Goal: Task Accomplishment & Management: Manage account settings

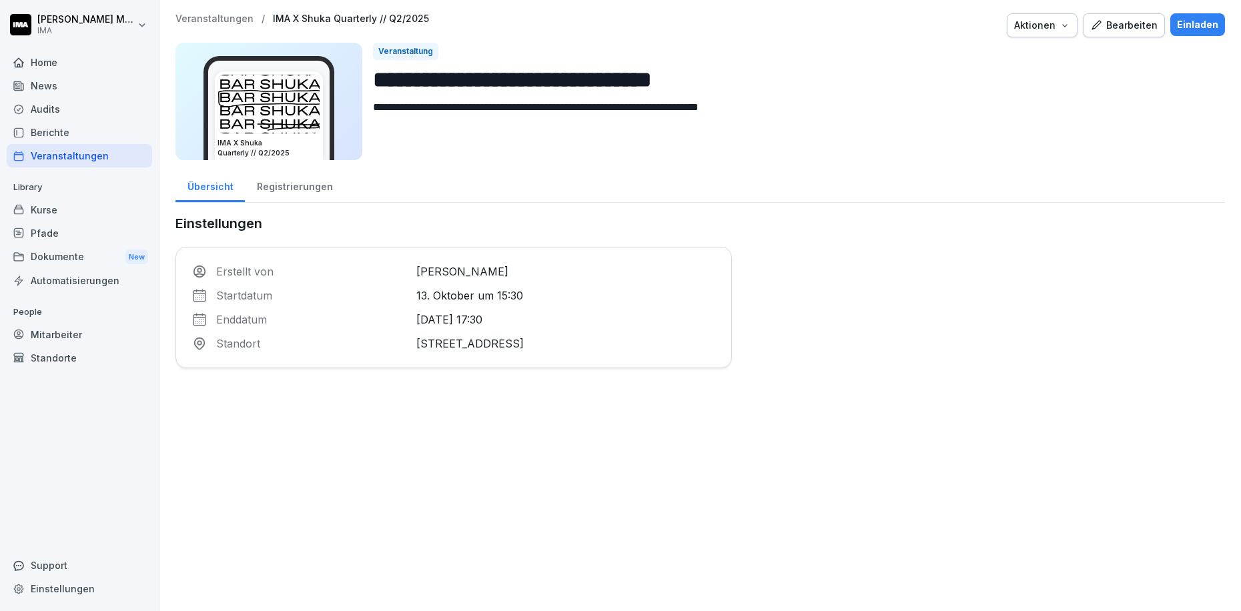
click at [1128, 18] on div "Bearbeiten" at bounding box center [1123, 25] width 67 height 15
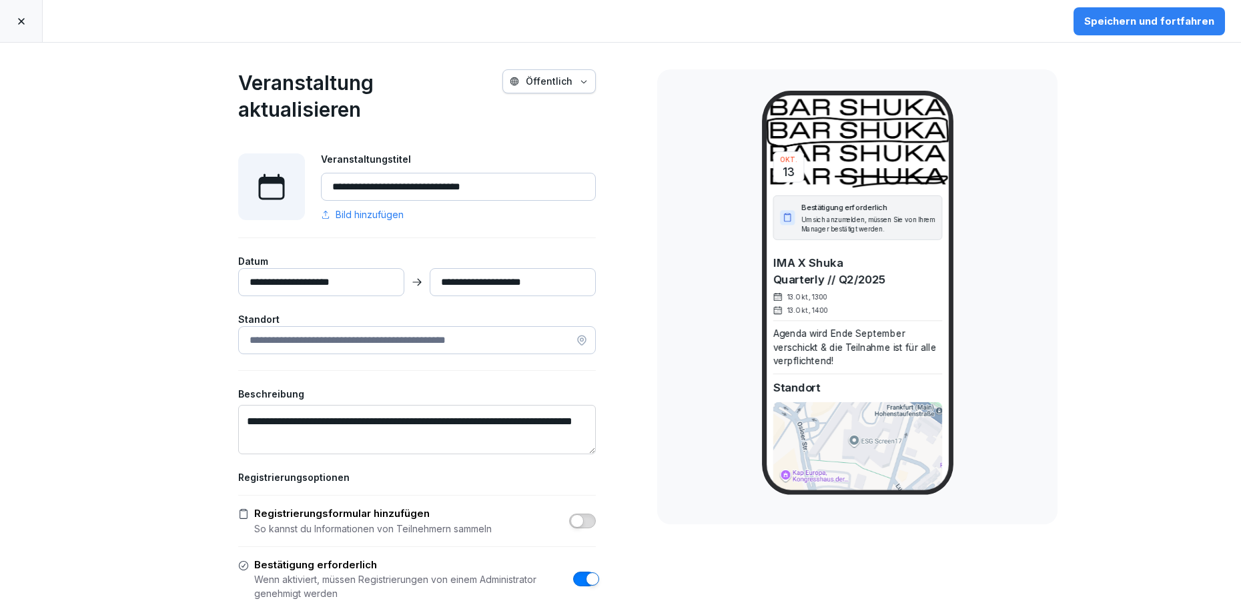
click at [460, 190] on input "**********" at bounding box center [458, 187] width 275 height 28
type input "**********"
click at [316, 284] on input "**********" at bounding box center [321, 282] width 166 height 28
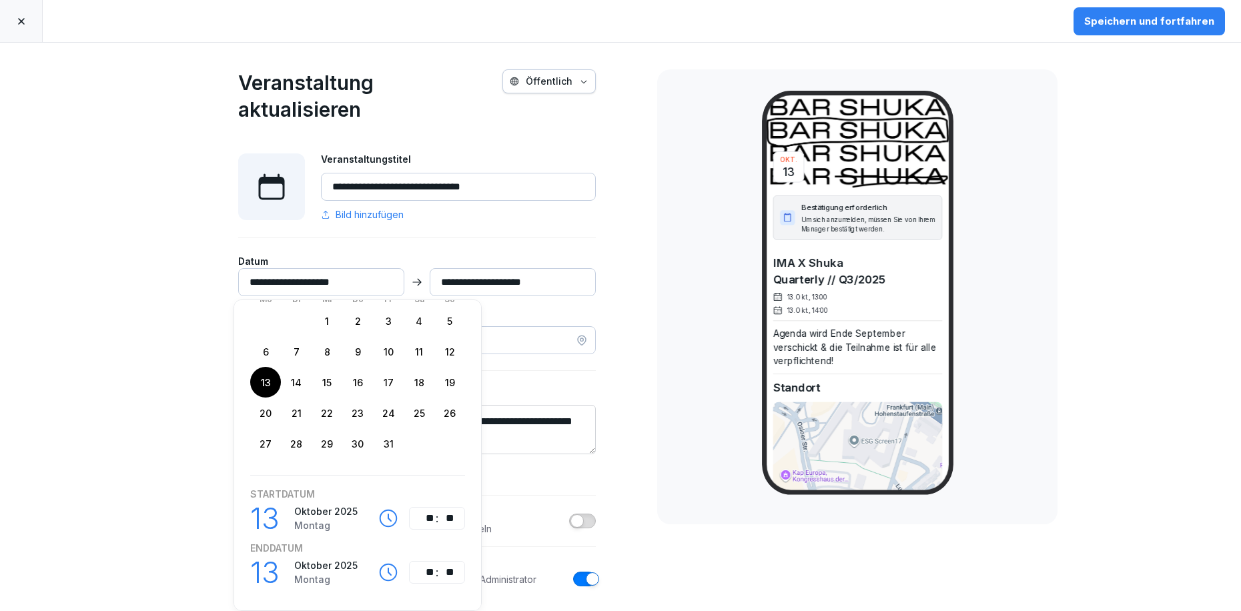
scroll to position [69, 0]
click at [426, 510] on div "**" at bounding box center [427, 518] width 16 height 16
type input "**********"
click at [446, 512] on div "**" at bounding box center [447, 518] width 16 height 16
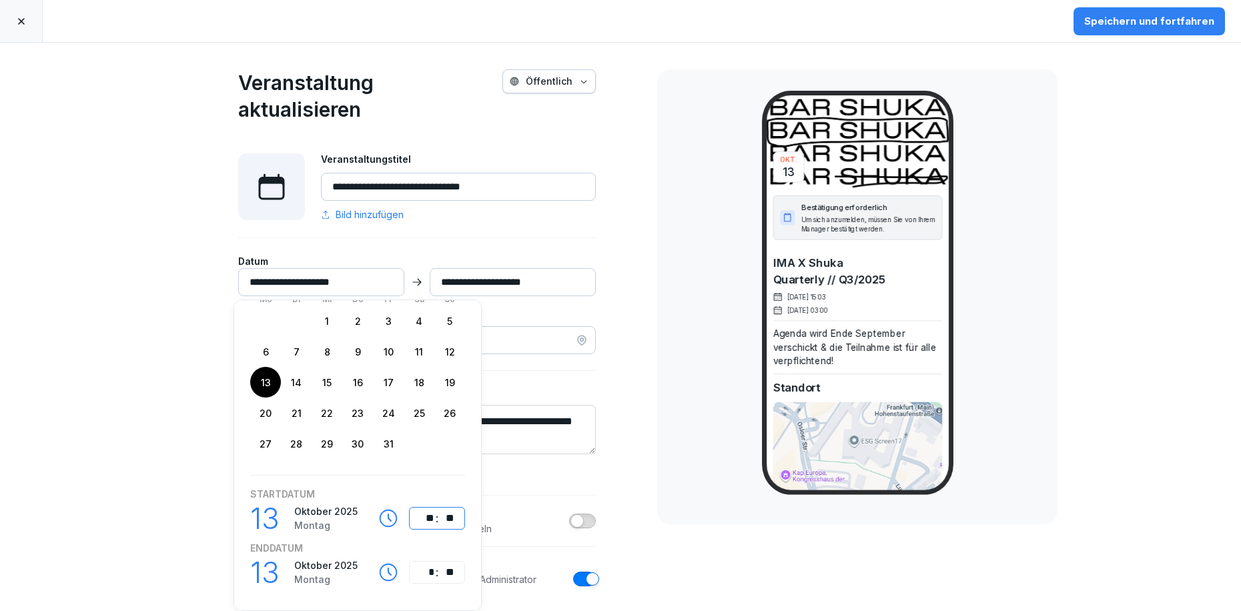
type input "**********"
click at [425, 565] on div "*" at bounding box center [427, 573] width 16 height 16
type input "**********"
click at [629, 510] on div "**********" at bounding box center [417, 394] width 467 height 703
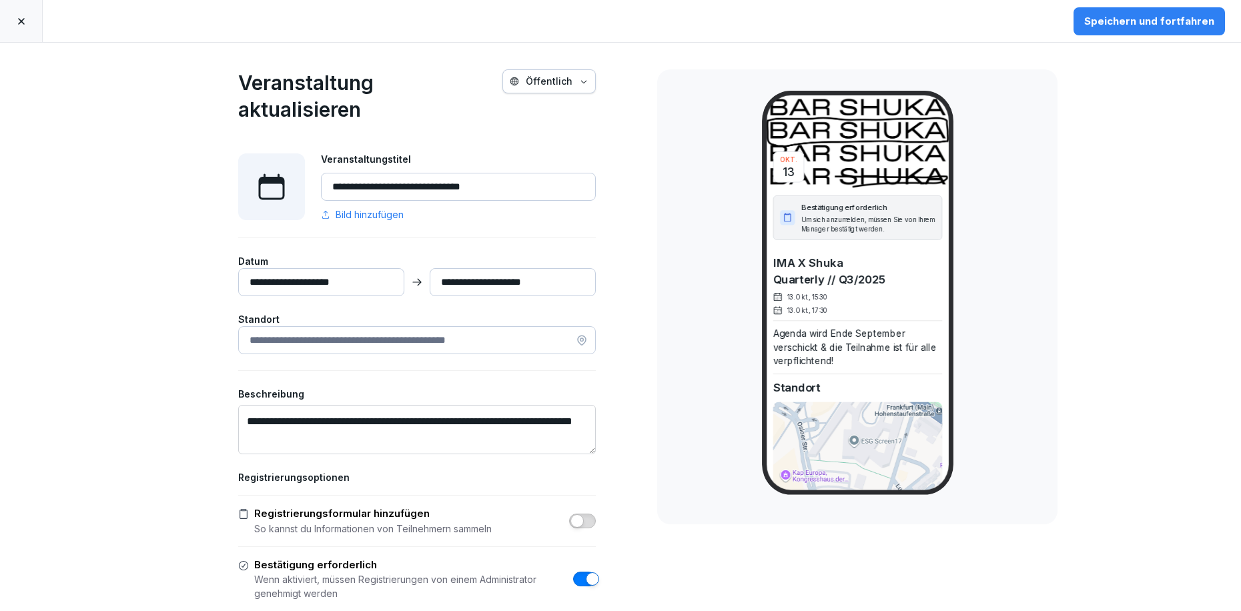
click at [1087, 20] on button "Speichern und fortfahren" at bounding box center [1149, 21] width 151 height 28
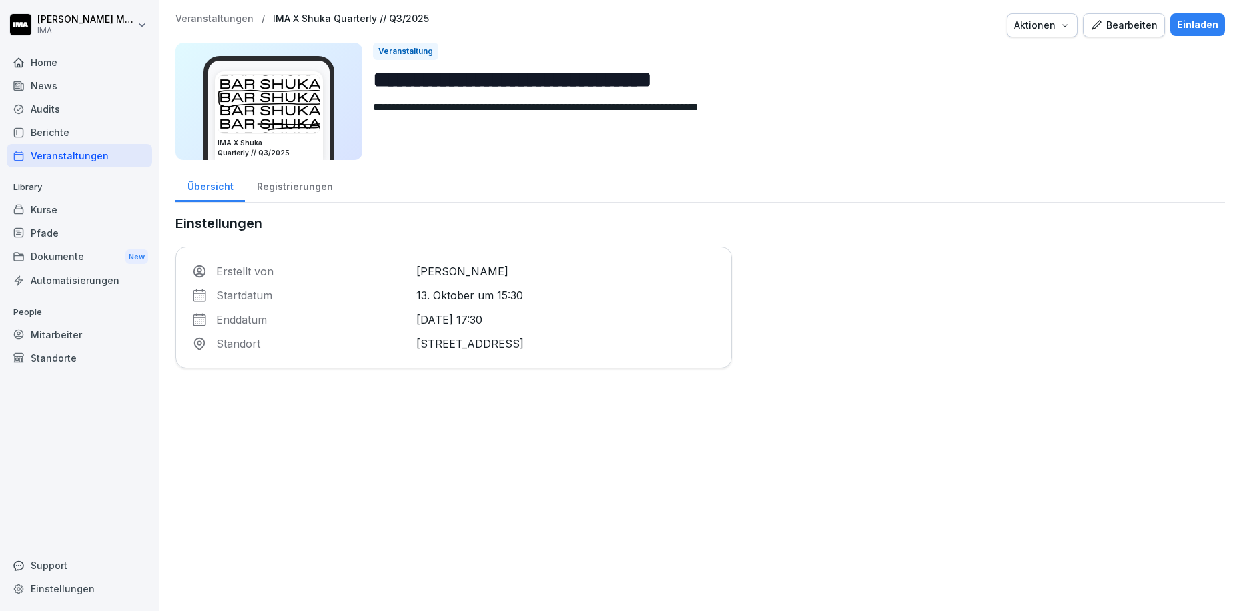
click at [279, 197] on div "Registrierungen" at bounding box center [294, 185] width 99 height 34
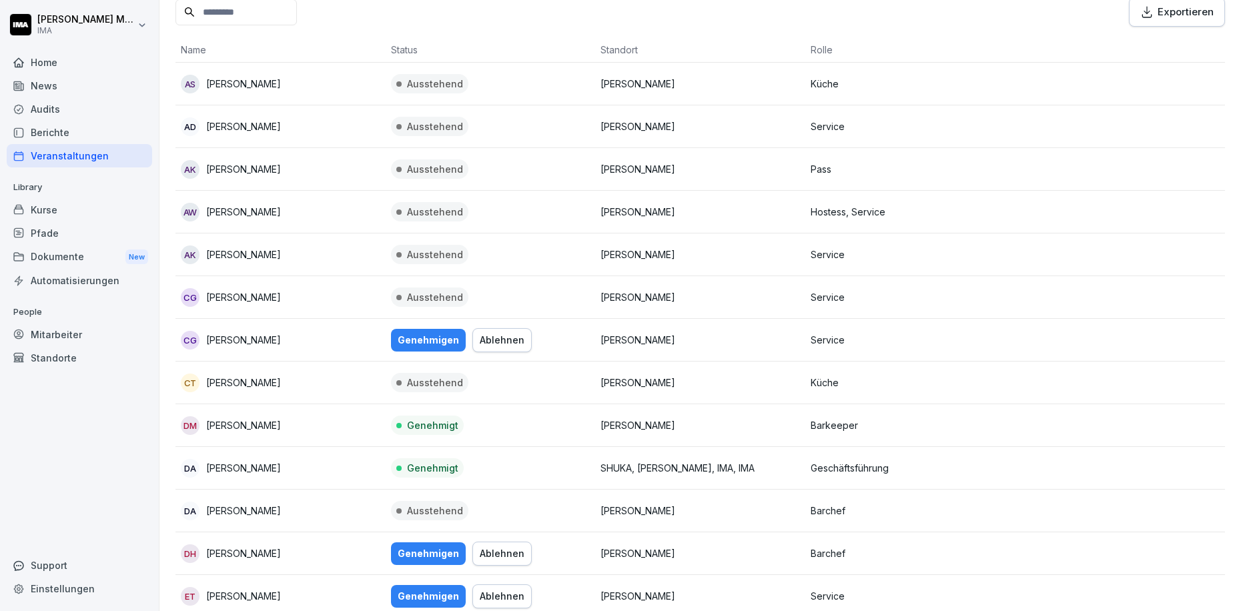
scroll to position [285, 0]
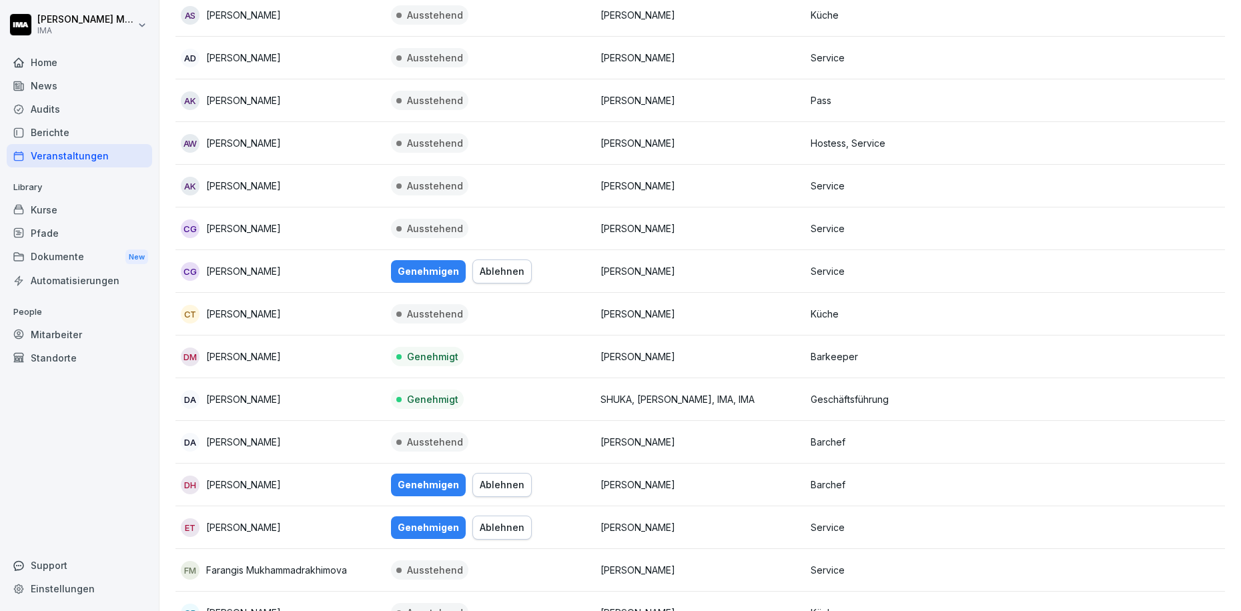
click at [427, 272] on div "Genehmigen" at bounding box center [428, 271] width 61 height 15
click at [424, 490] on div "Genehmigen" at bounding box center [428, 485] width 61 height 15
click at [422, 534] on div "Genehmigen" at bounding box center [428, 528] width 61 height 15
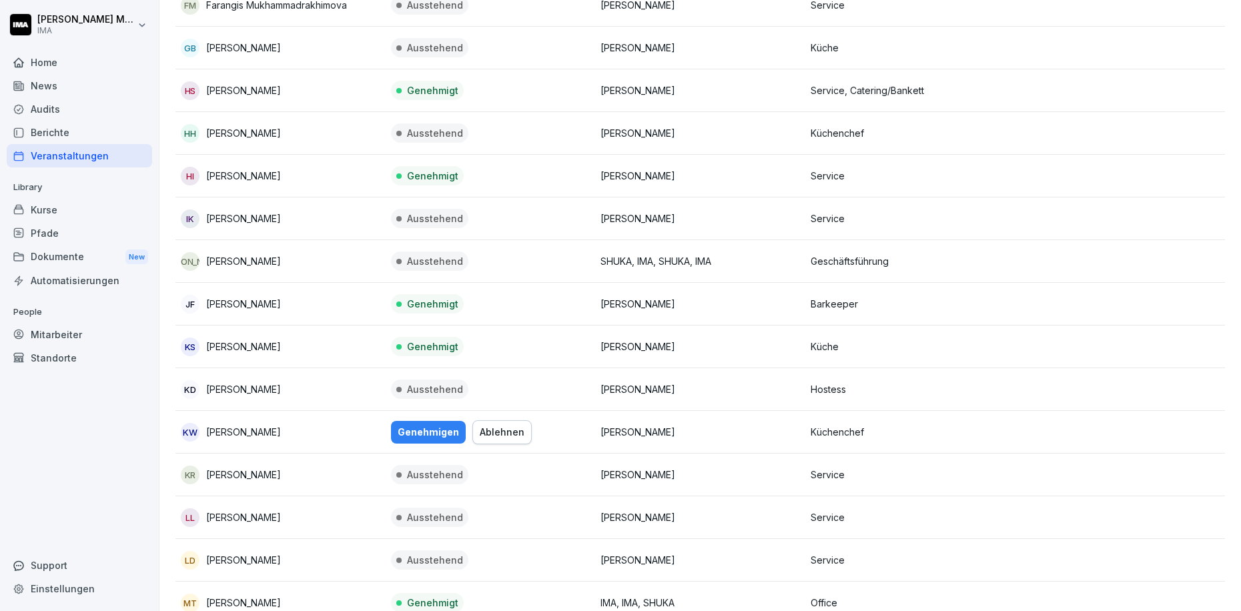
scroll to position [857, 0]
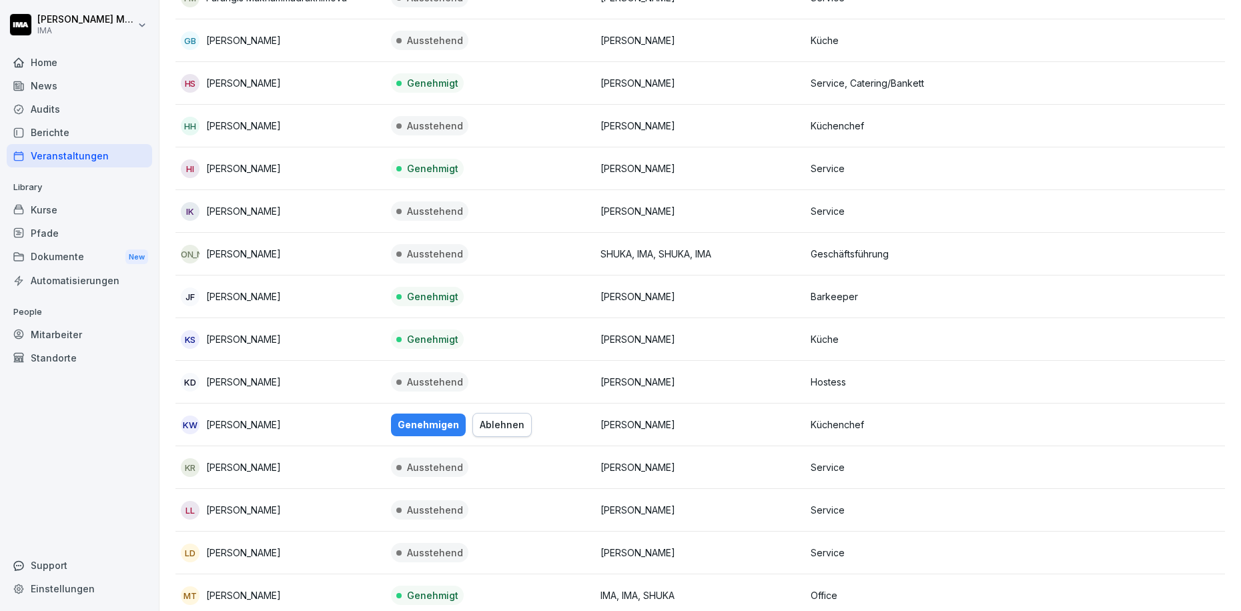
click at [427, 424] on div "Genehmigen" at bounding box center [428, 425] width 61 height 15
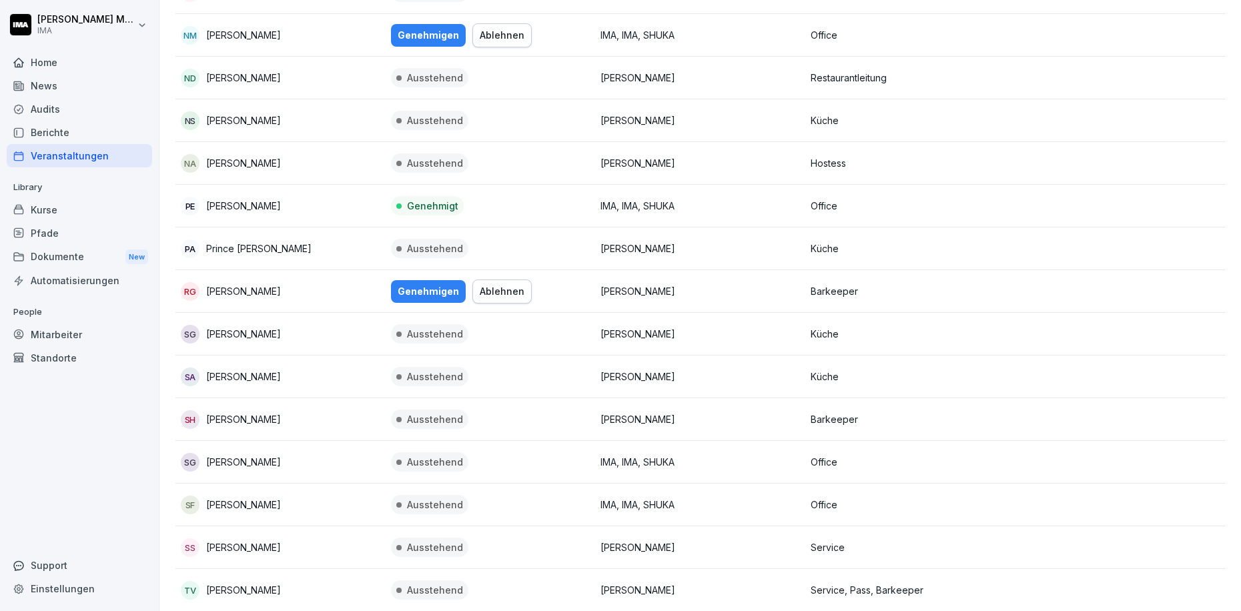
scroll to position [1573, 0]
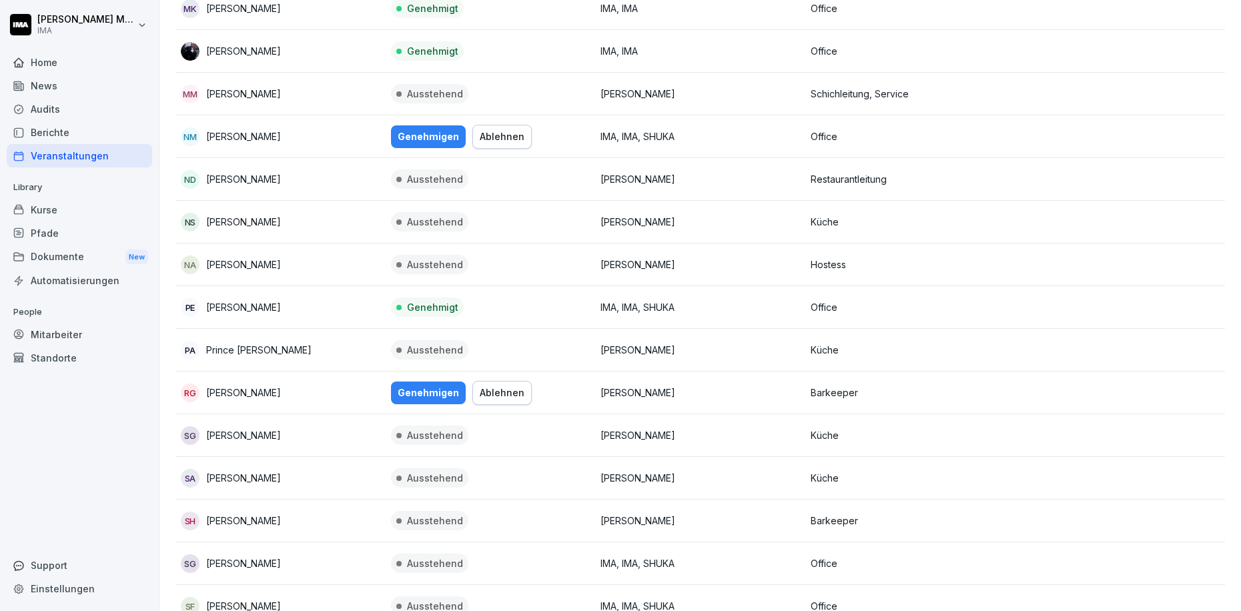
click at [440, 388] on div "Genehmigen" at bounding box center [428, 393] width 61 height 15
click at [398, 139] on div "Genehmigen" at bounding box center [428, 136] width 61 height 15
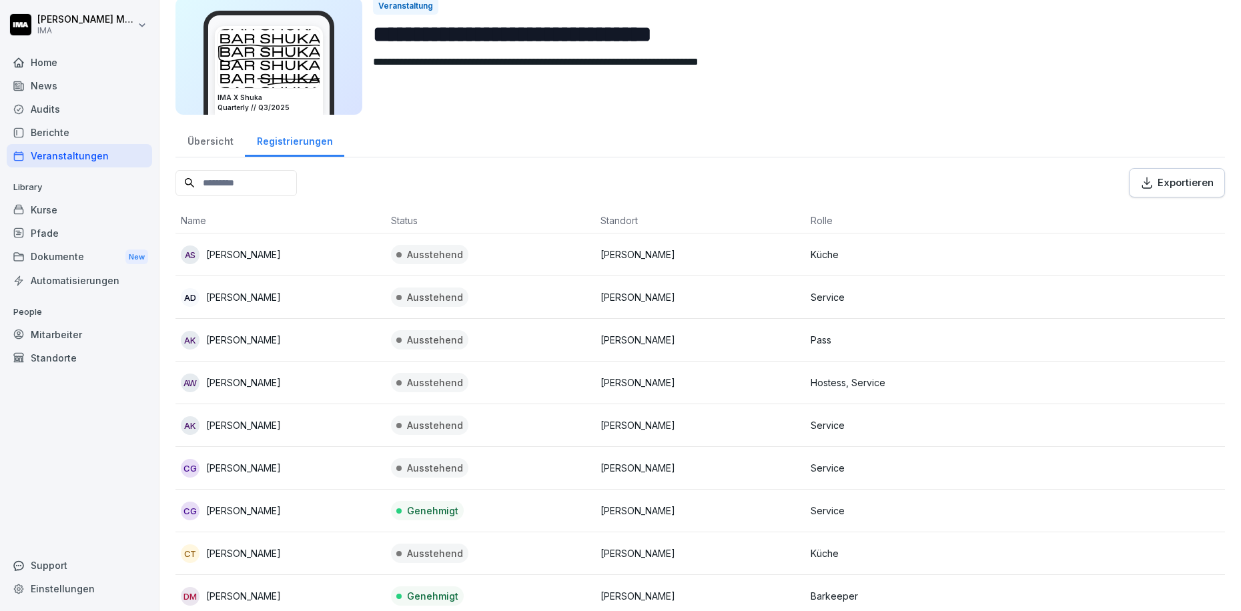
scroll to position [0, 0]
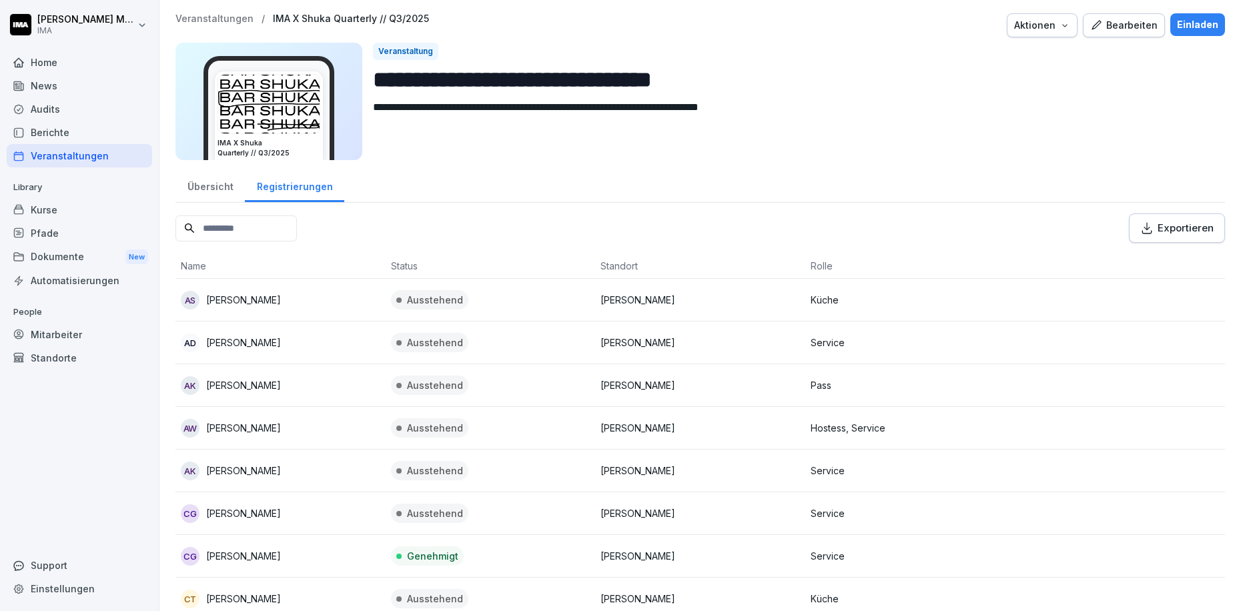
click at [34, 87] on div "News" at bounding box center [79, 85] width 145 height 23
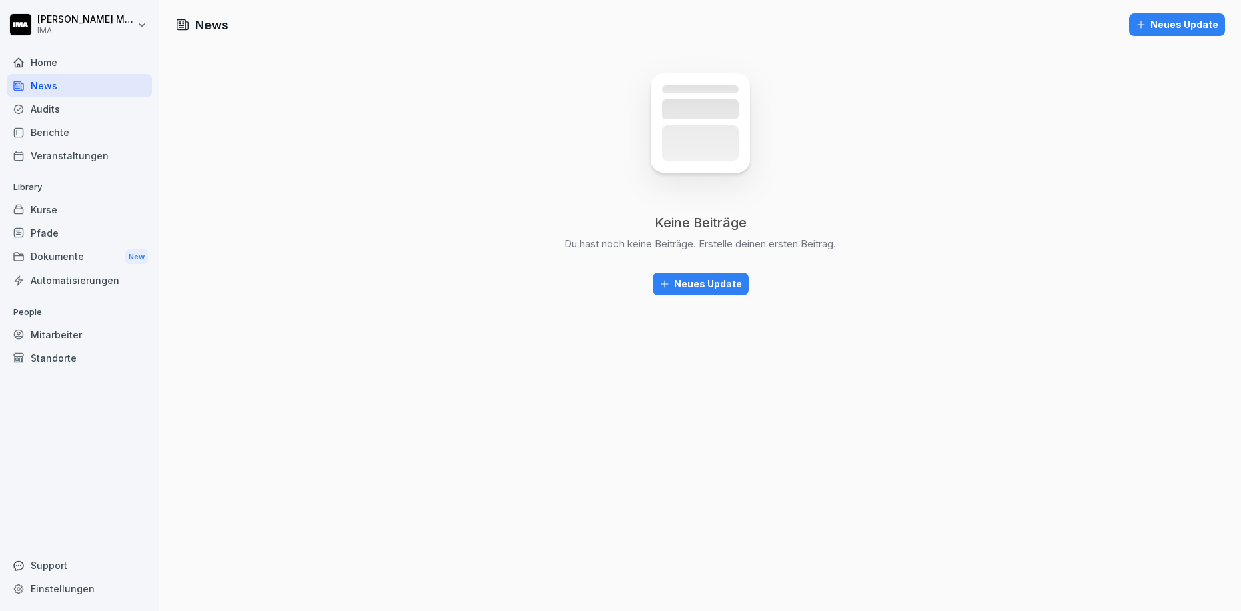
click at [46, 68] on div "Home" at bounding box center [79, 62] width 145 height 23
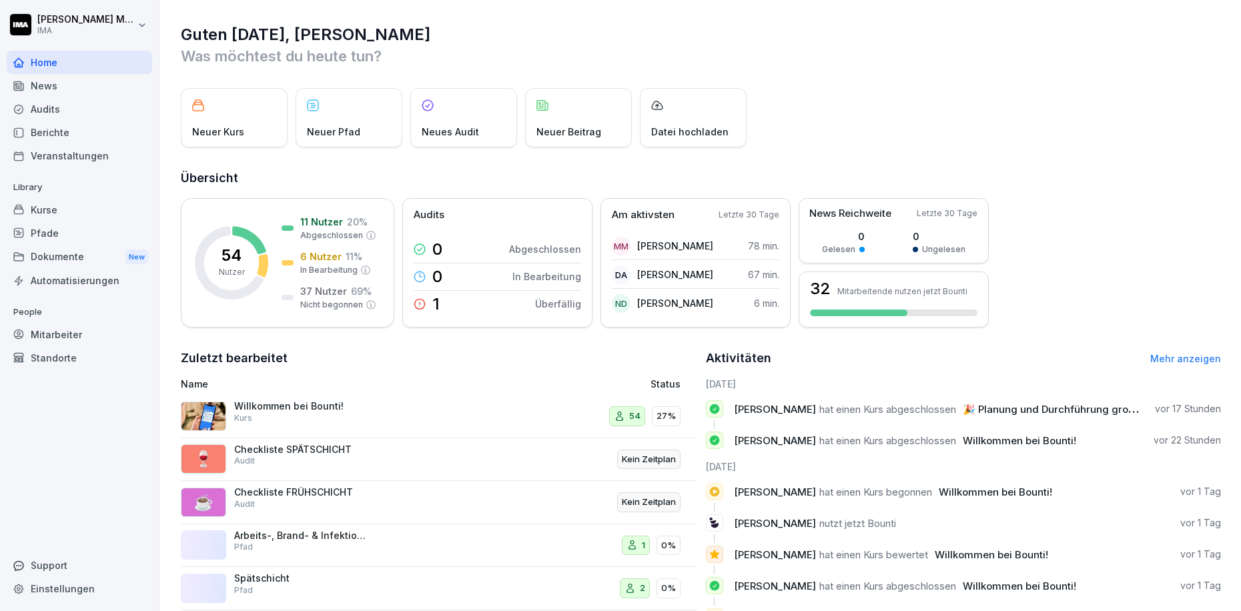
click at [65, 334] on div "Mitarbeiter" at bounding box center [79, 334] width 145 height 23
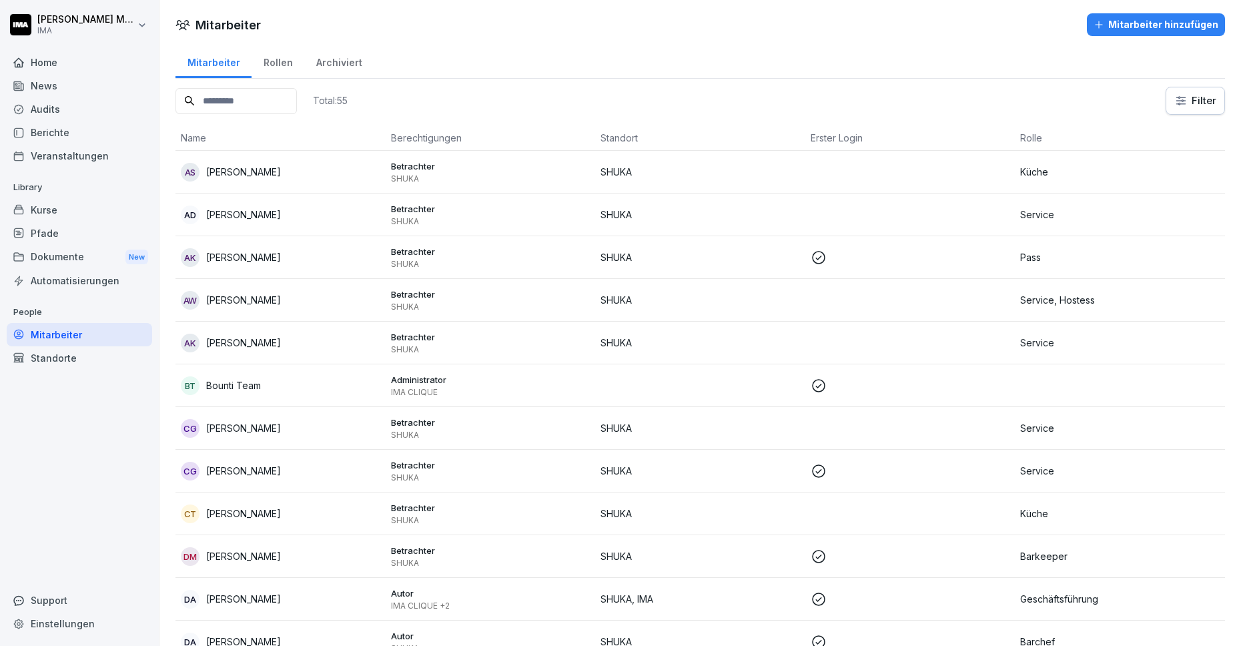
click at [229, 593] on p "[PERSON_NAME]" at bounding box center [243, 599] width 75 height 14
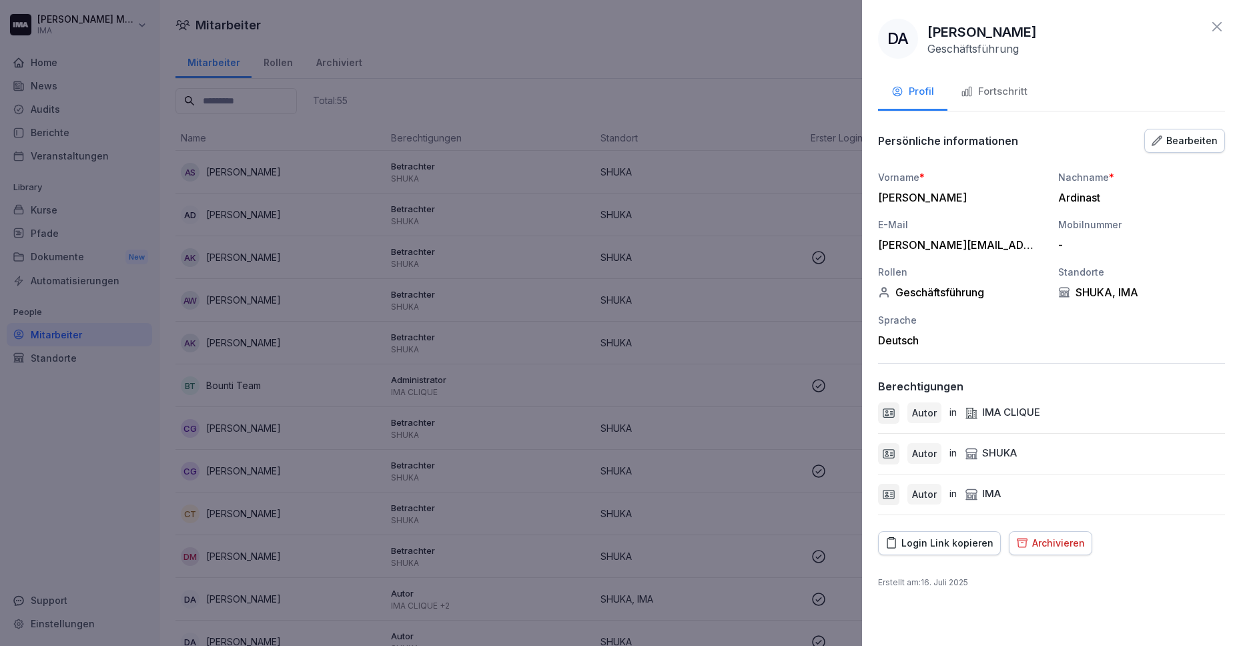
click at [1182, 141] on div "Bearbeiten" at bounding box center [1185, 140] width 66 height 15
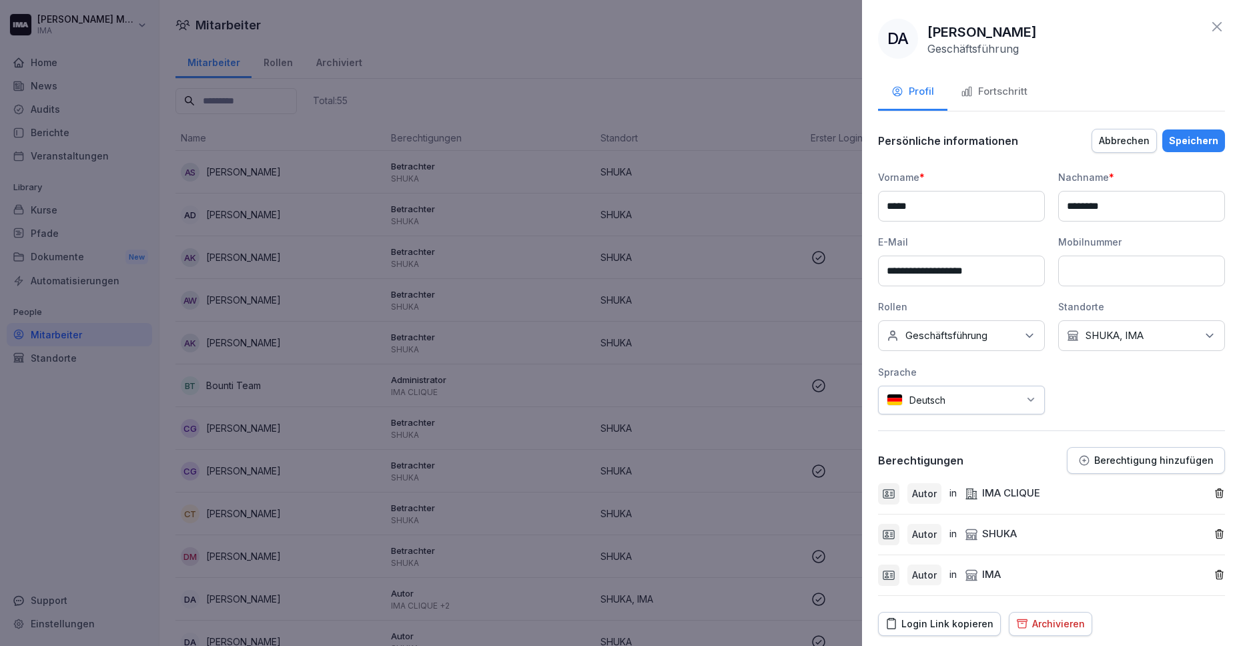
scroll to position [31, 0]
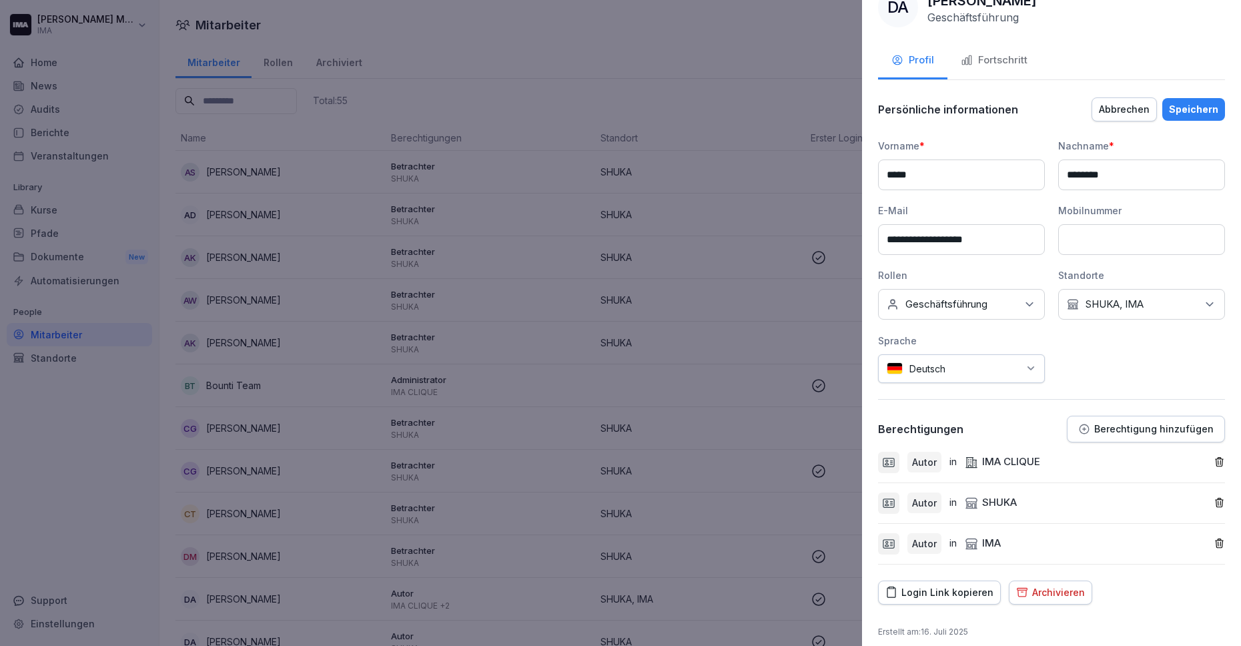
click at [1214, 459] on icon "button" at bounding box center [1219, 461] width 11 height 11
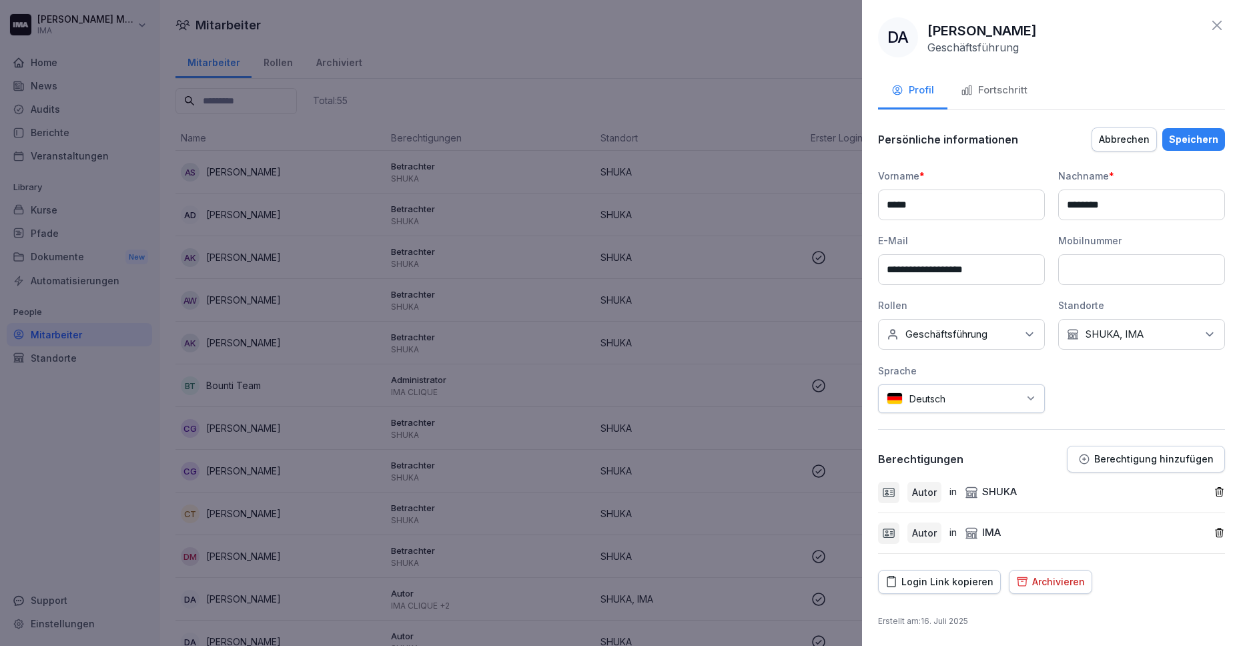
click at [1211, 459] on button "Berechtigung hinzufügen" at bounding box center [1146, 459] width 158 height 27
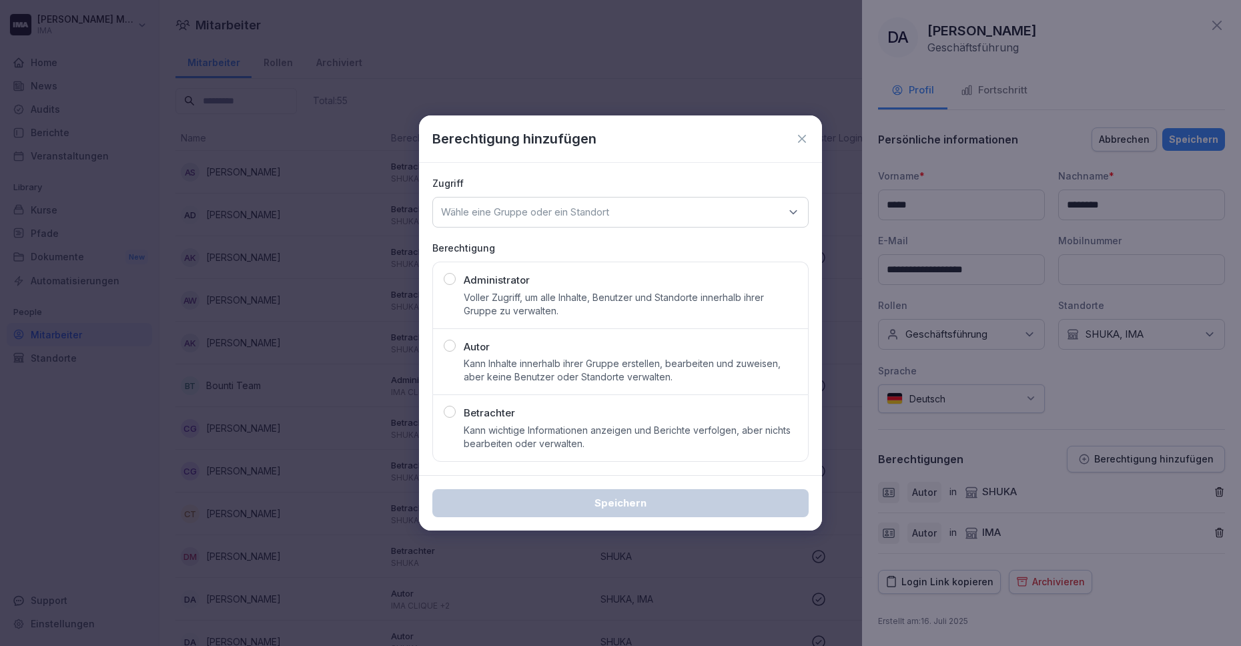
click at [798, 140] on icon at bounding box center [801, 138] width 13 height 13
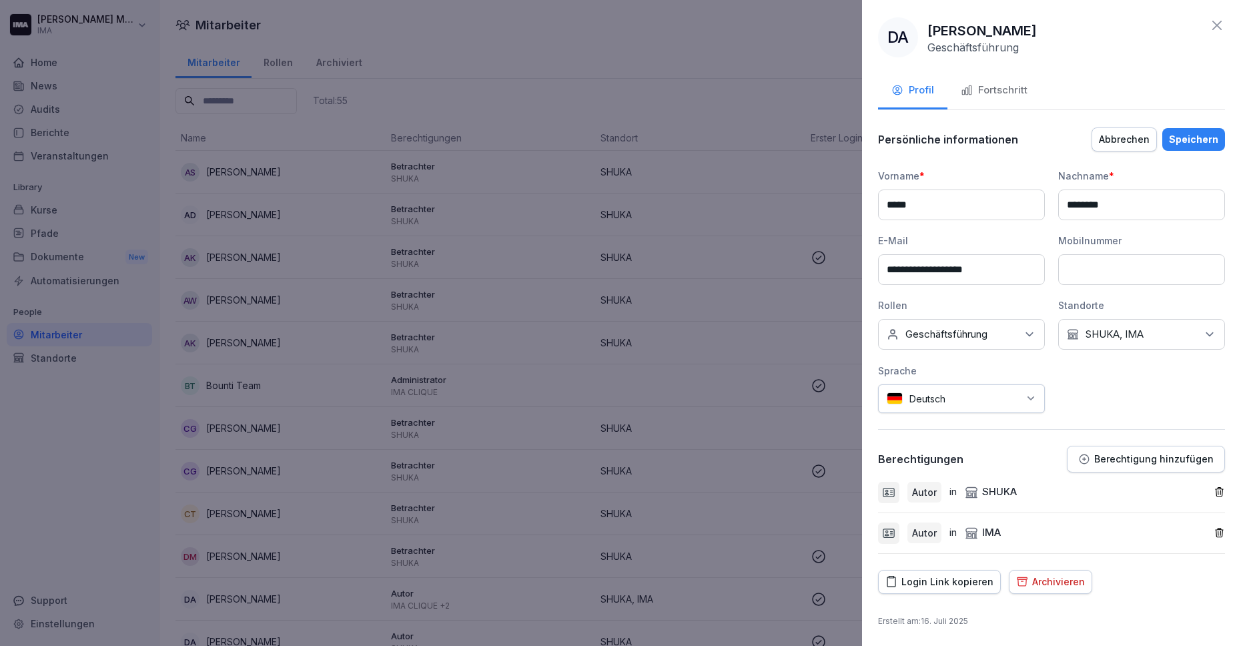
click at [1214, 494] on icon "button" at bounding box center [1219, 491] width 11 height 11
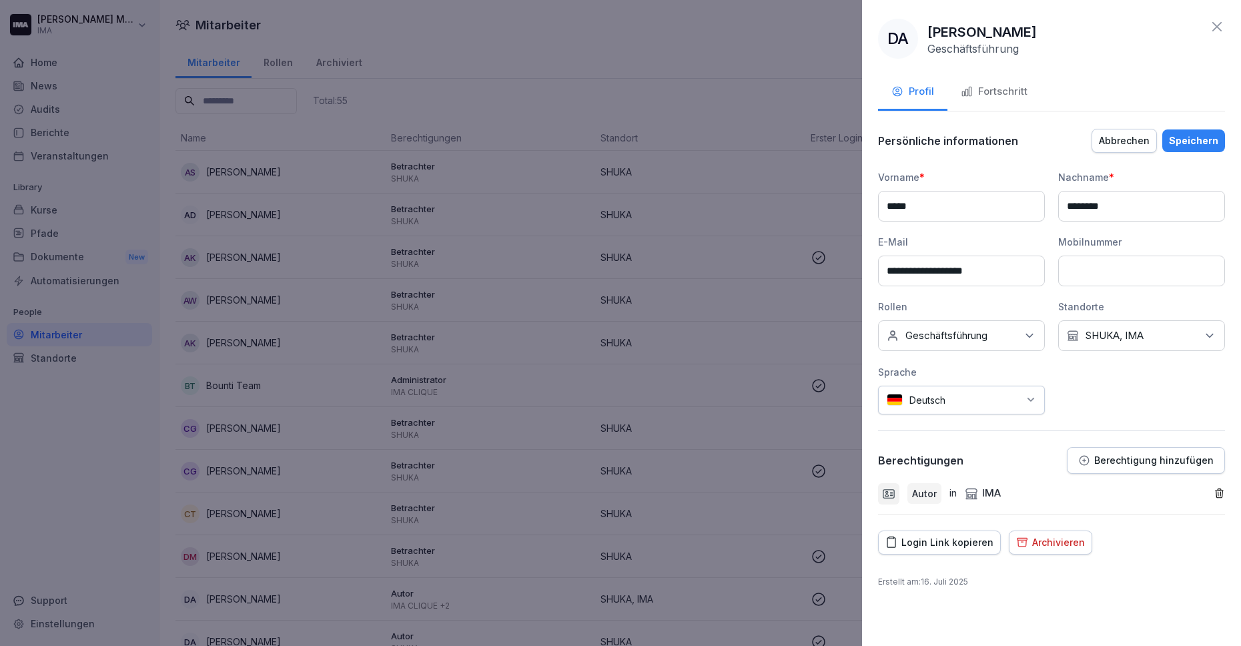
scroll to position [0, 0]
click at [1220, 489] on icon "button" at bounding box center [1219, 493] width 11 height 11
click at [1189, 141] on div "Speichern" at bounding box center [1193, 140] width 49 height 15
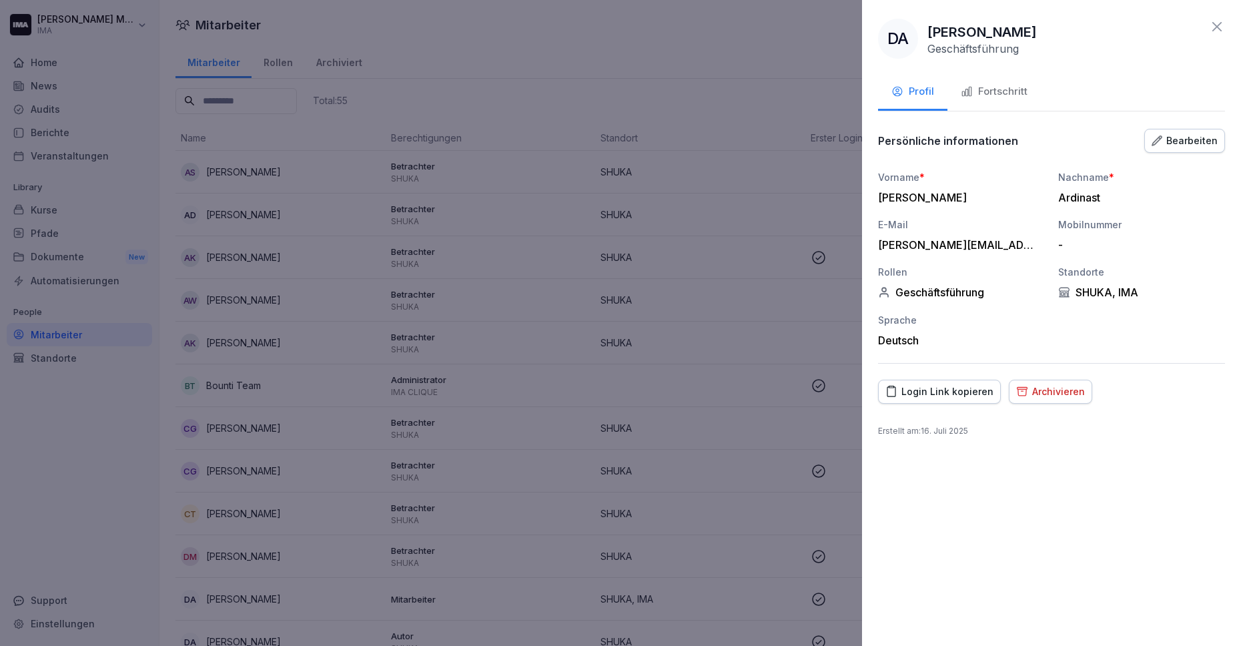
click at [1180, 147] on div "Bearbeiten" at bounding box center [1185, 140] width 66 height 15
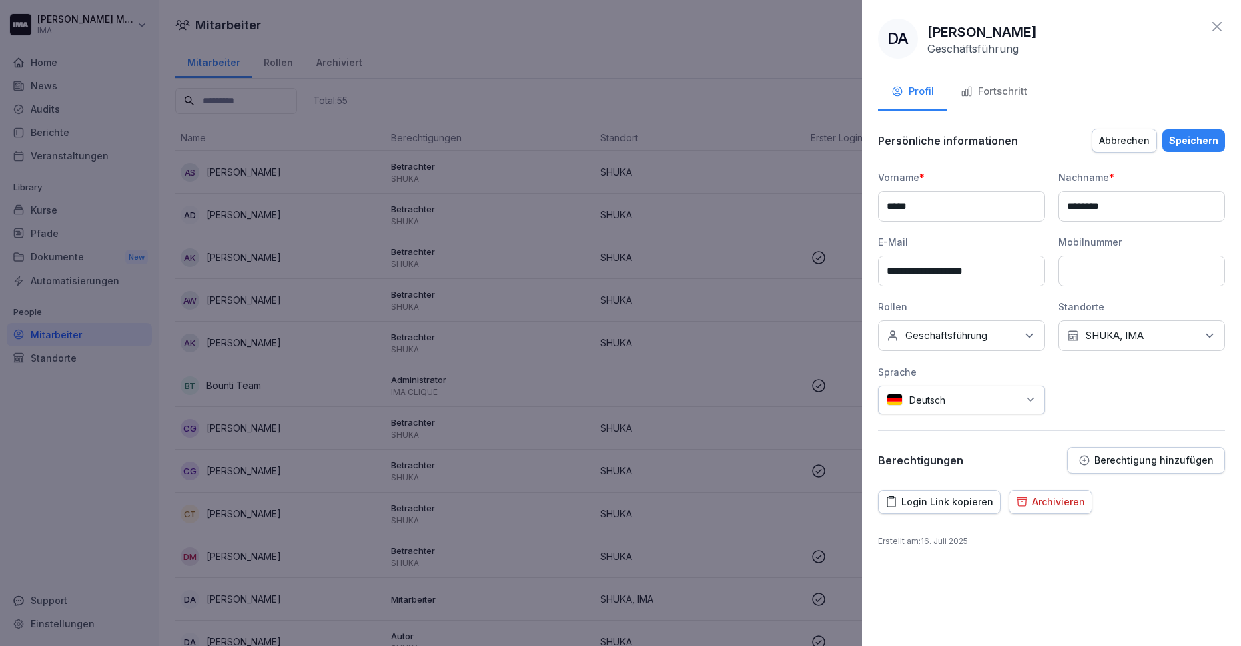
click at [1118, 462] on p "Berechtigung hinzufügen" at bounding box center [1153, 460] width 119 height 11
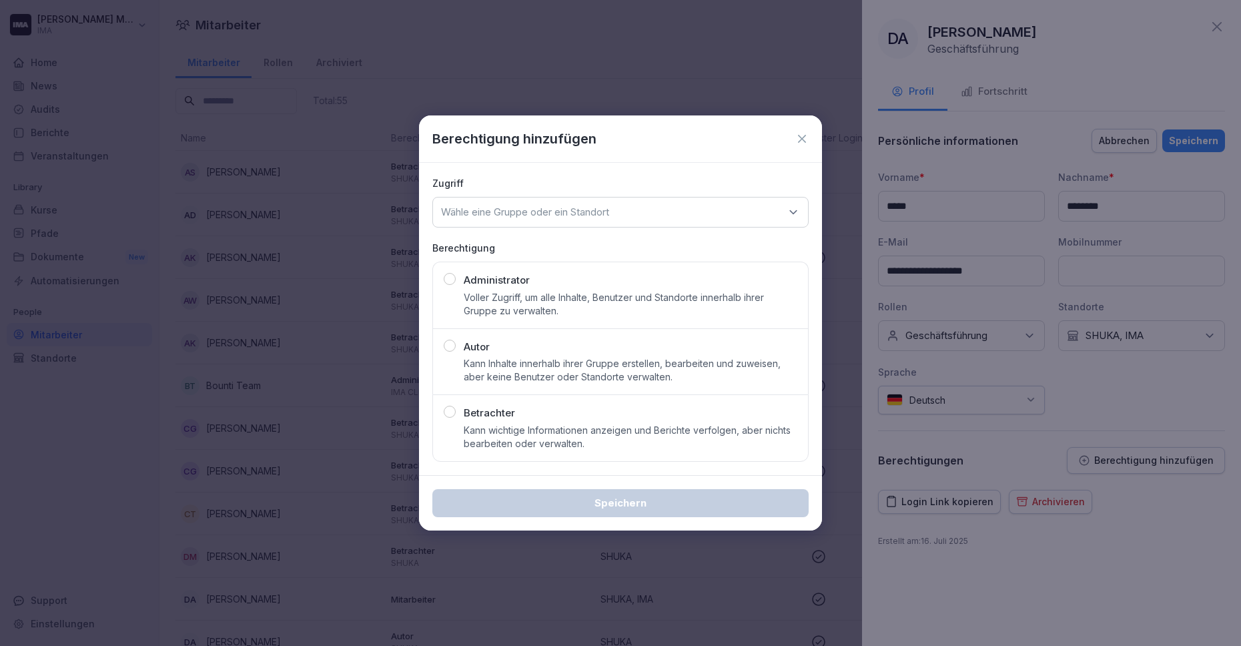
click at [641, 217] on div "Wähle eine Gruppe oder ein Standort" at bounding box center [620, 212] width 376 height 31
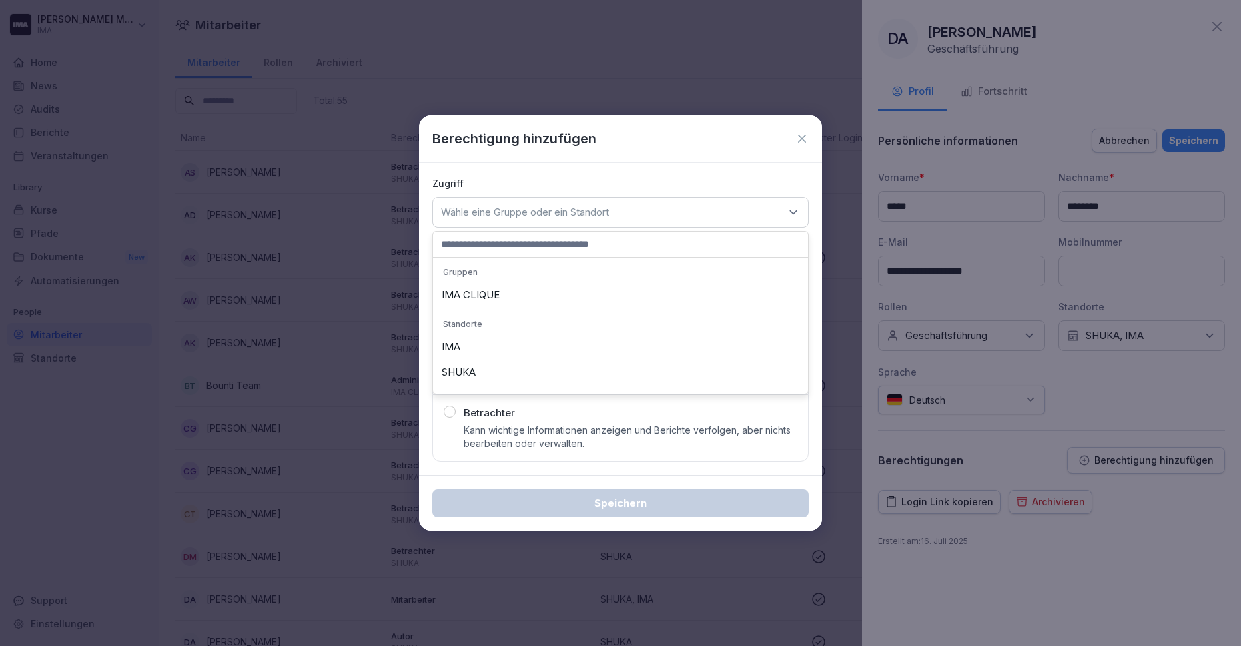
click at [601, 342] on div "IMA" at bounding box center [620, 346] width 368 height 25
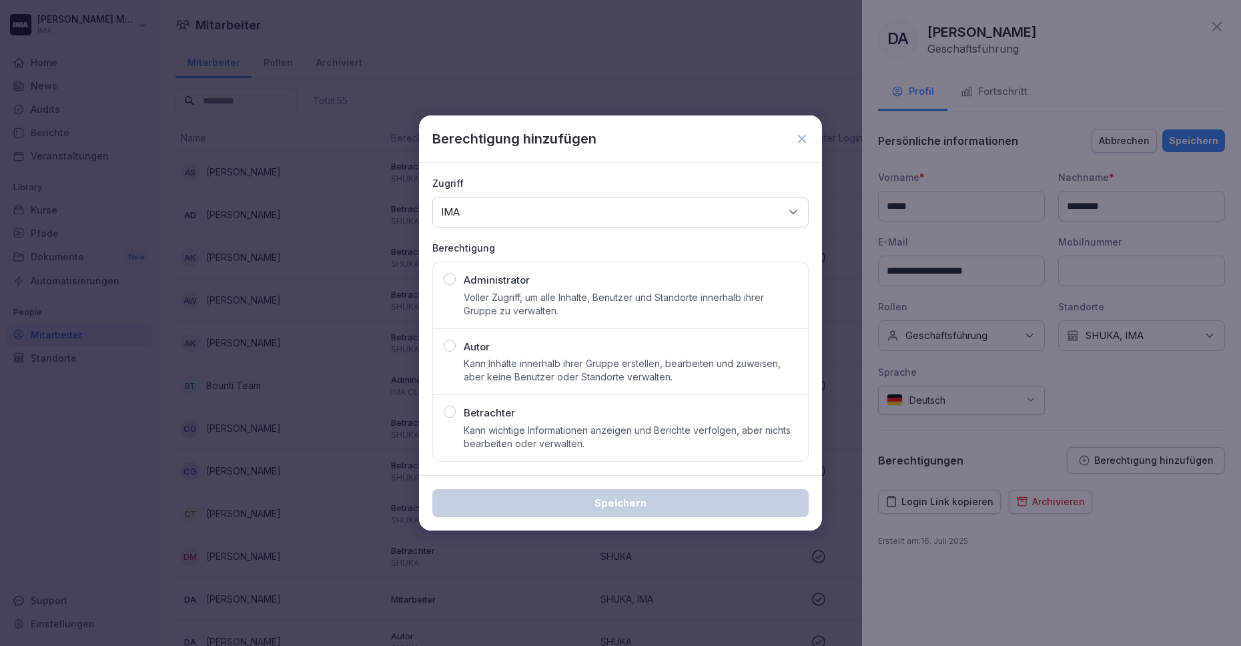
click at [585, 360] on p "Kann Inhalte innerhalb ihrer Gruppe erstellen, bearbeiten und zuweisen, aber ke…" at bounding box center [631, 370] width 334 height 27
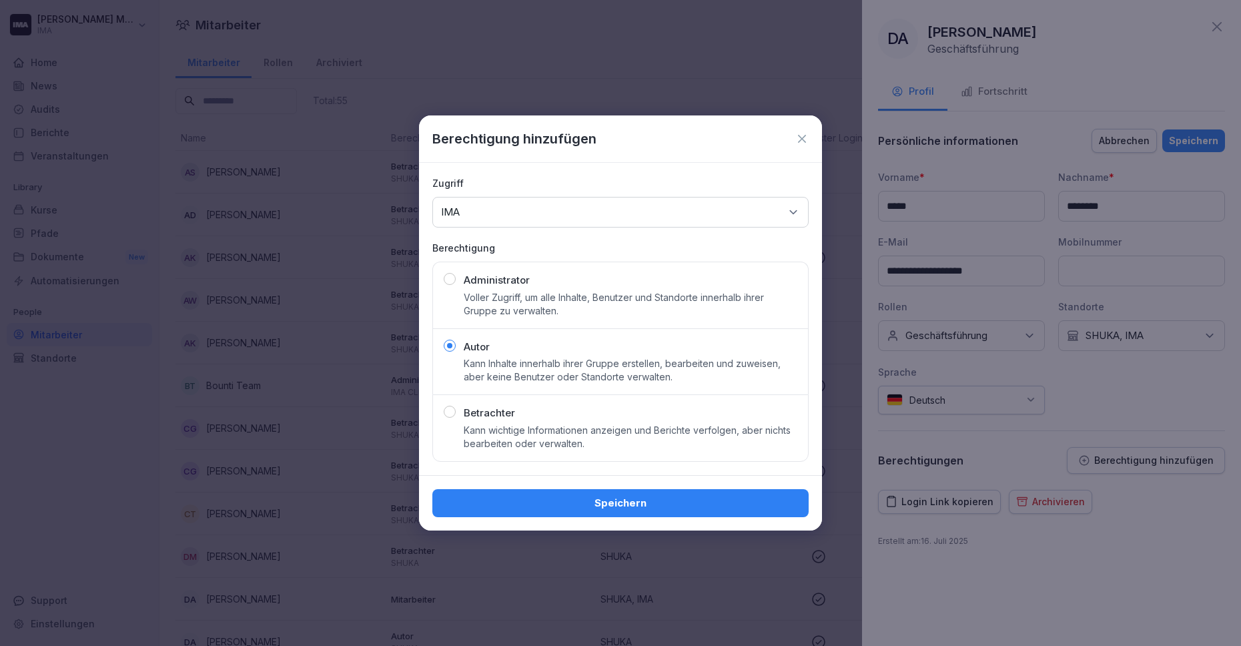
click at [581, 509] on div "Speichern" at bounding box center [620, 503] width 355 height 15
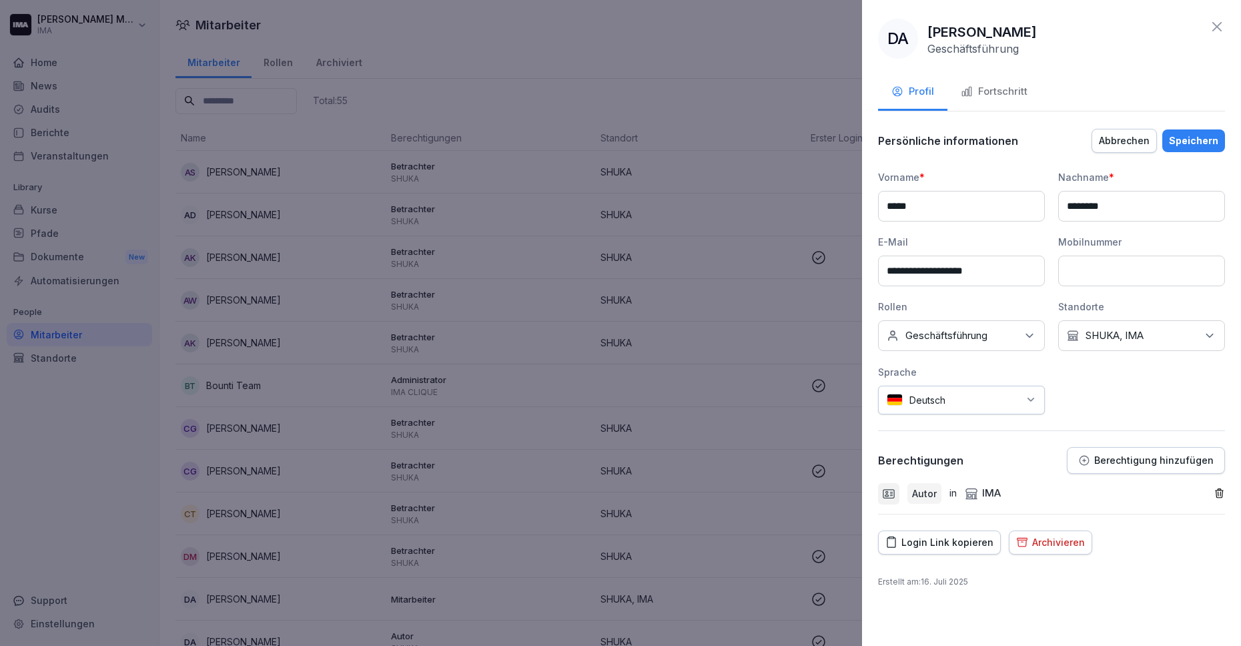
click at [1105, 455] on p "Berechtigung hinzufügen" at bounding box center [1153, 460] width 119 height 11
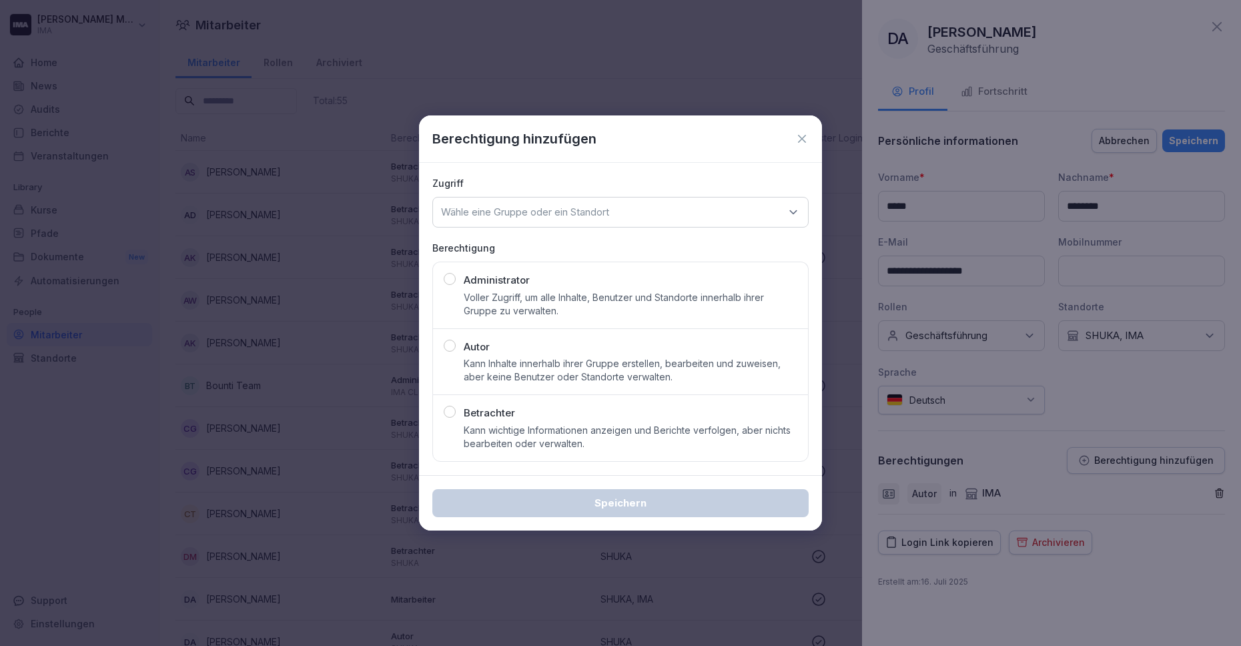
click at [639, 204] on div "Wähle eine Gruppe oder ein Standort" at bounding box center [620, 212] width 376 height 31
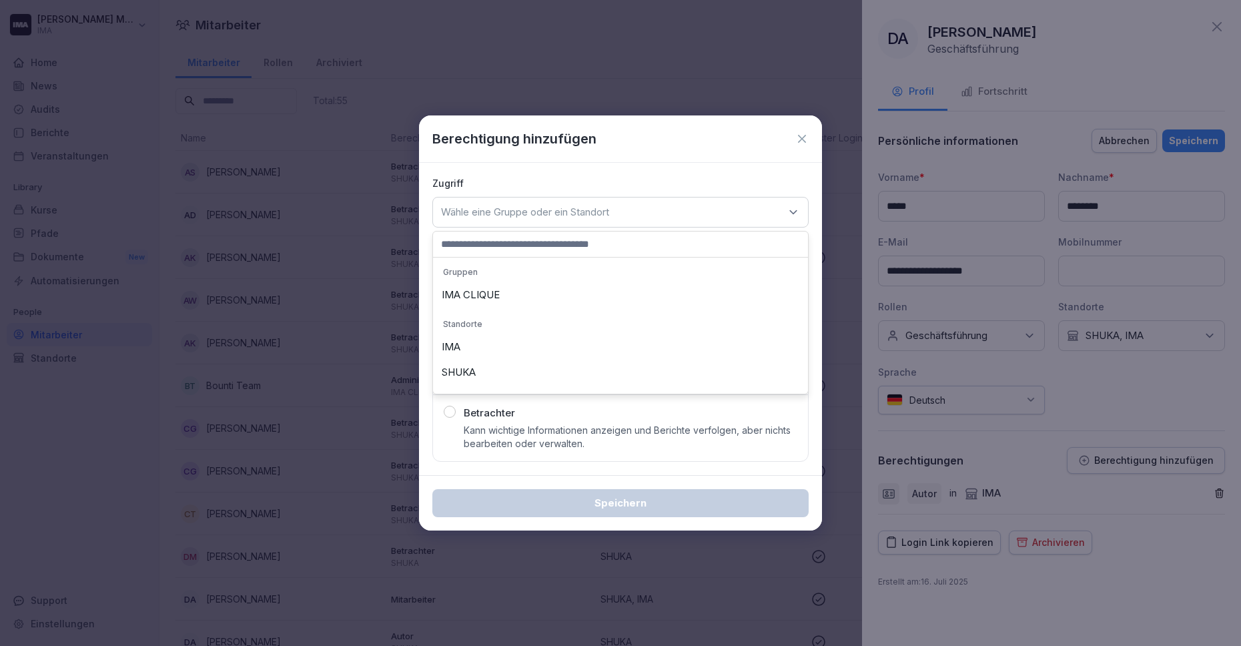
click at [567, 380] on div "SHUKA" at bounding box center [620, 372] width 368 height 25
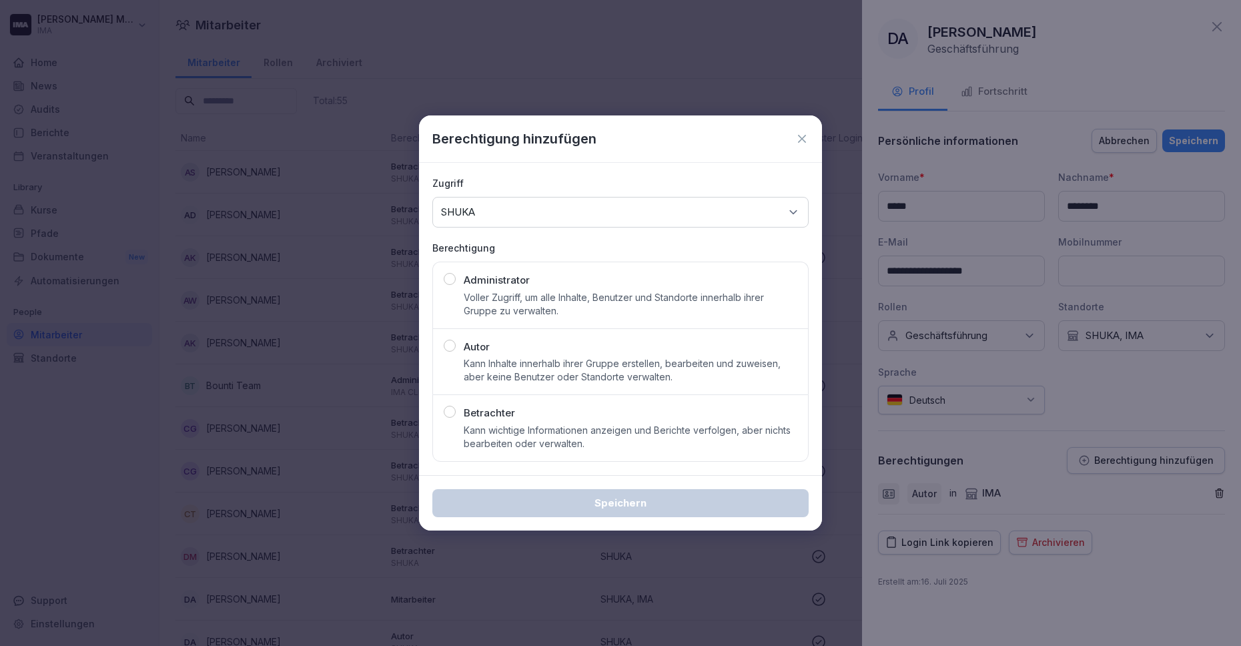
click at [552, 382] on p "Kann Inhalte innerhalb ihrer Gruppe erstellen, bearbeiten und zuweisen, aber ke…" at bounding box center [631, 370] width 334 height 27
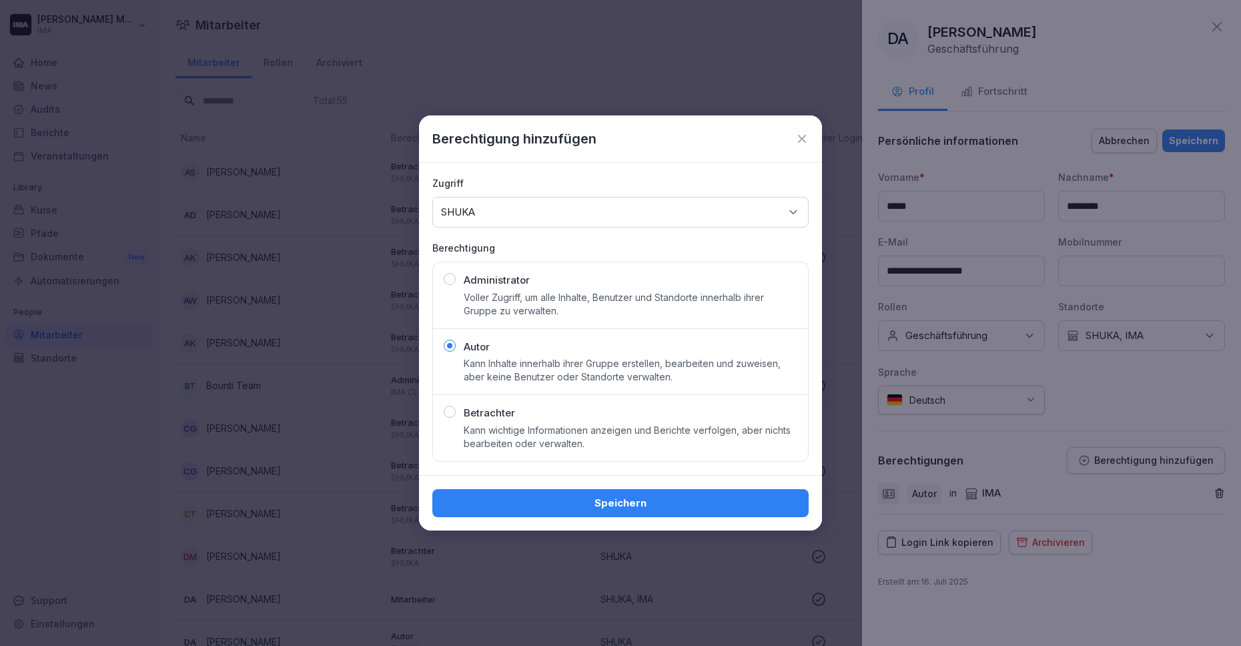
click at [576, 502] on div "Speichern" at bounding box center [620, 503] width 355 height 15
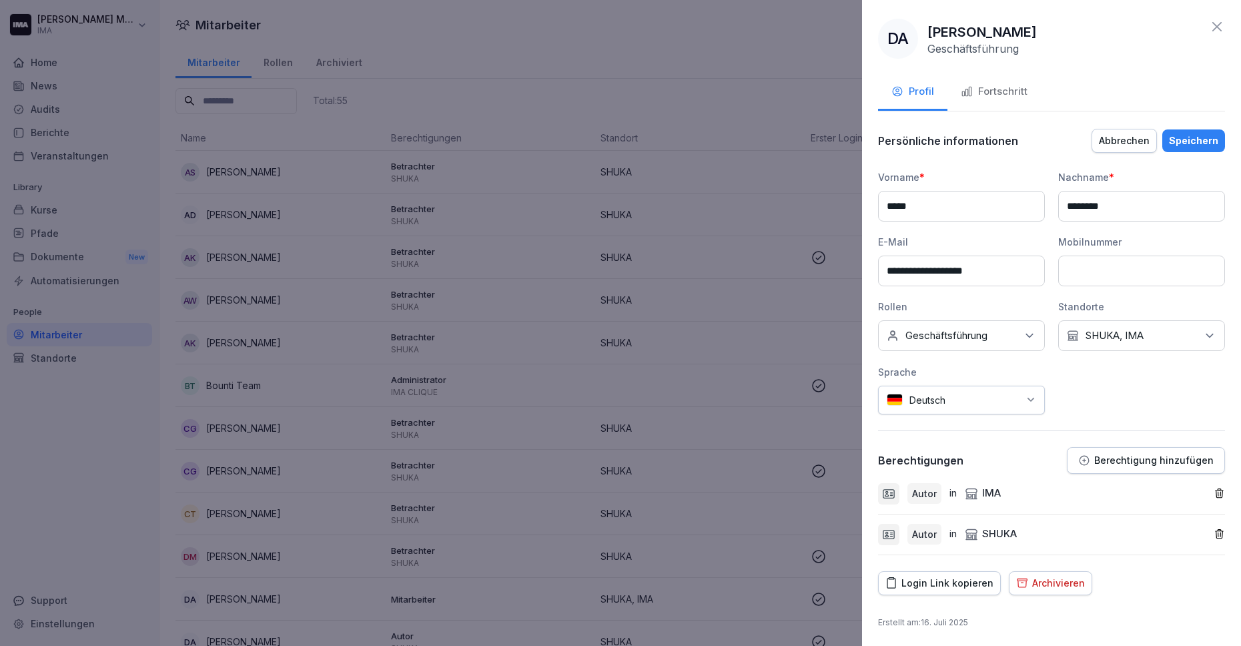
click at [1183, 140] on div "Speichern" at bounding box center [1193, 140] width 49 height 15
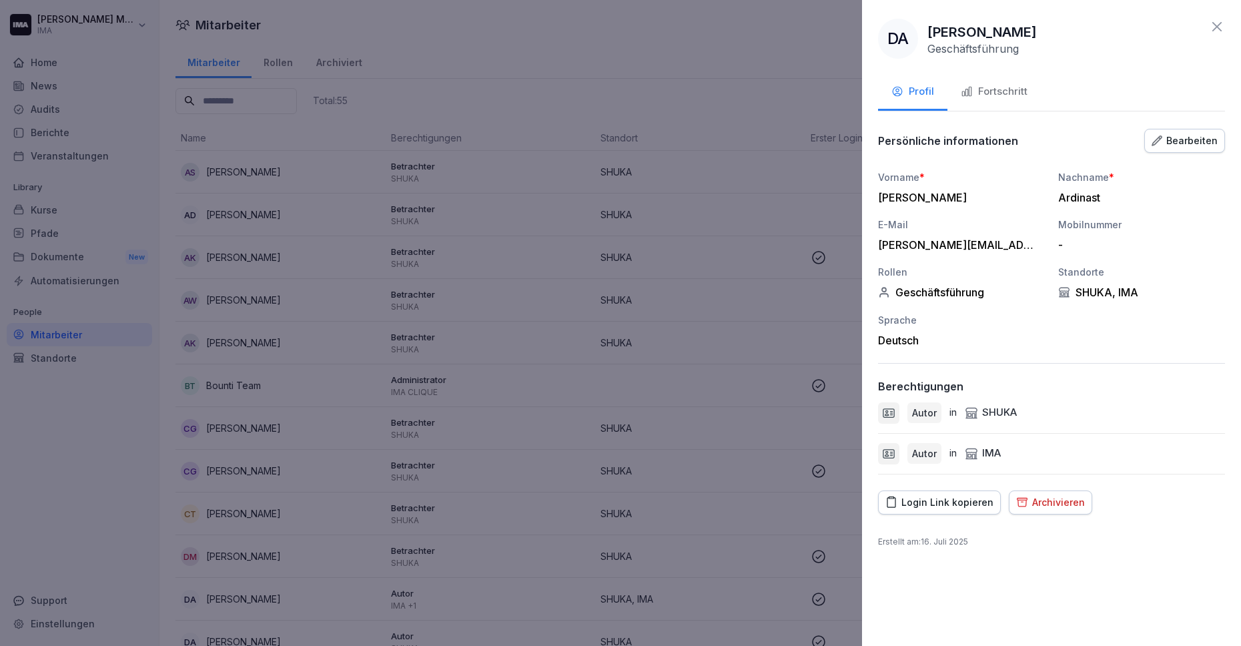
click at [1217, 27] on icon at bounding box center [1217, 26] width 9 height 9
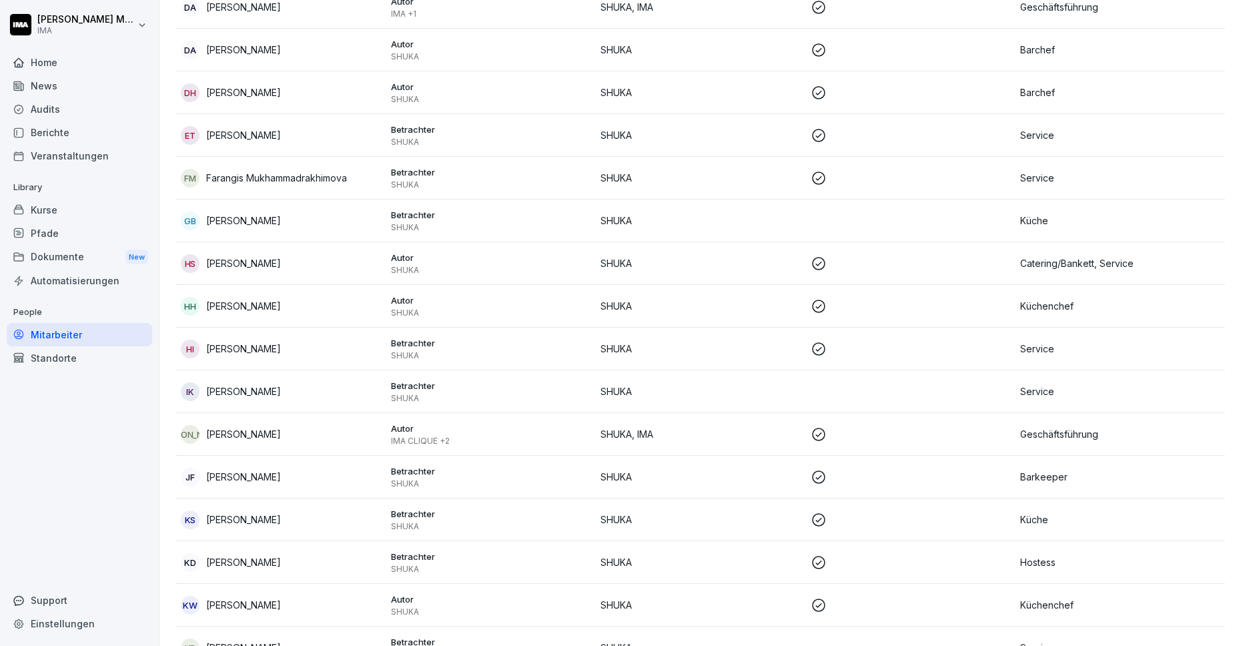
scroll to position [607, 0]
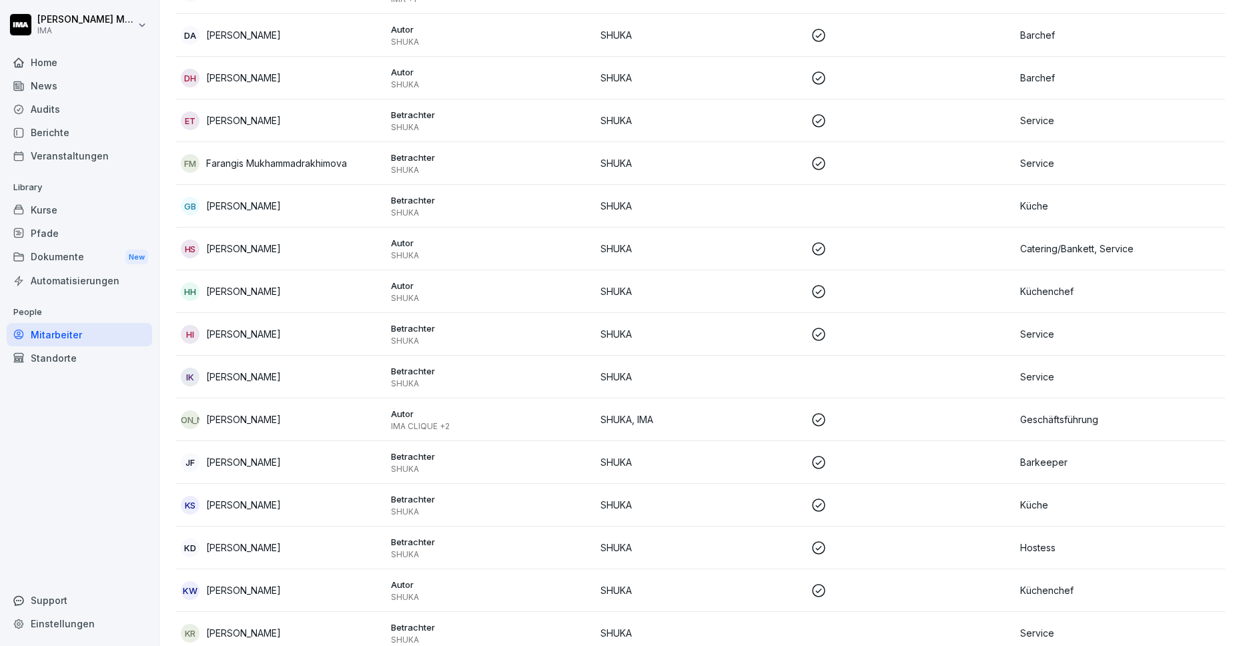
click at [870, 417] on p at bounding box center [911, 420] width 200 height 16
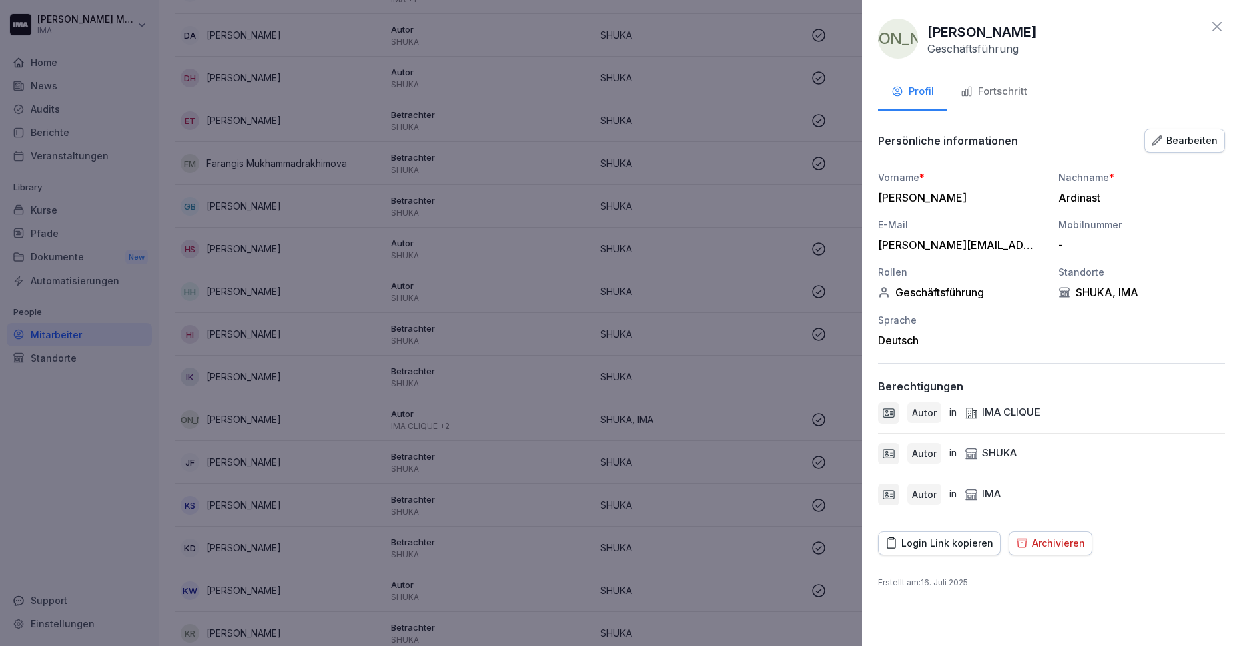
click at [1195, 130] on button "Bearbeiten" at bounding box center [1184, 141] width 81 height 24
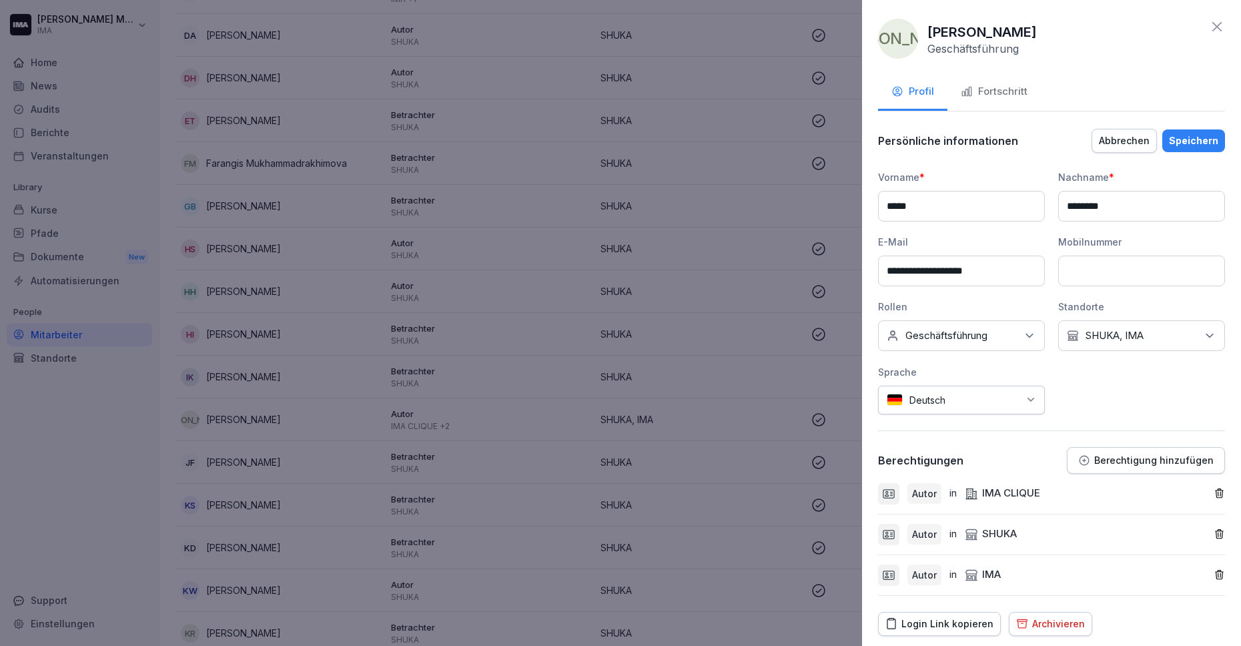
click at [1214, 490] on icon "button" at bounding box center [1219, 493] width 11 height 11
click at [1180, 139] on div "Speichern" at bounding box center [1193, 140] width 49 height 15
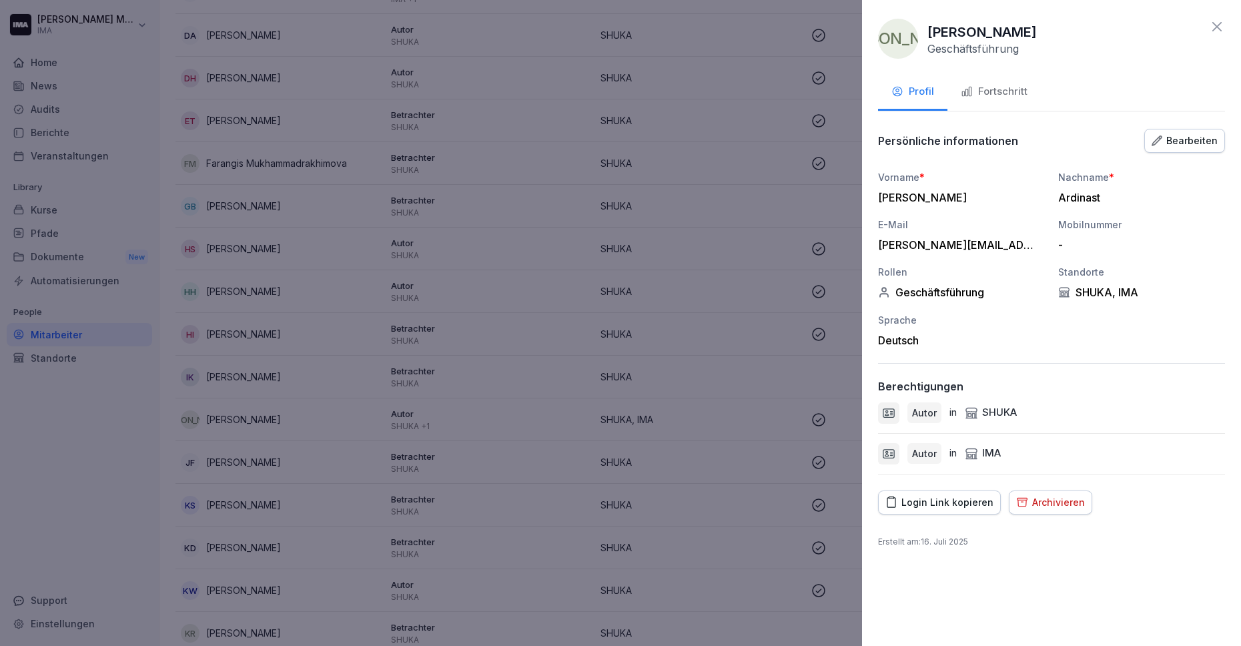
click at [677, 367] on div at bounding box center [620, 323] width 1241 height 646
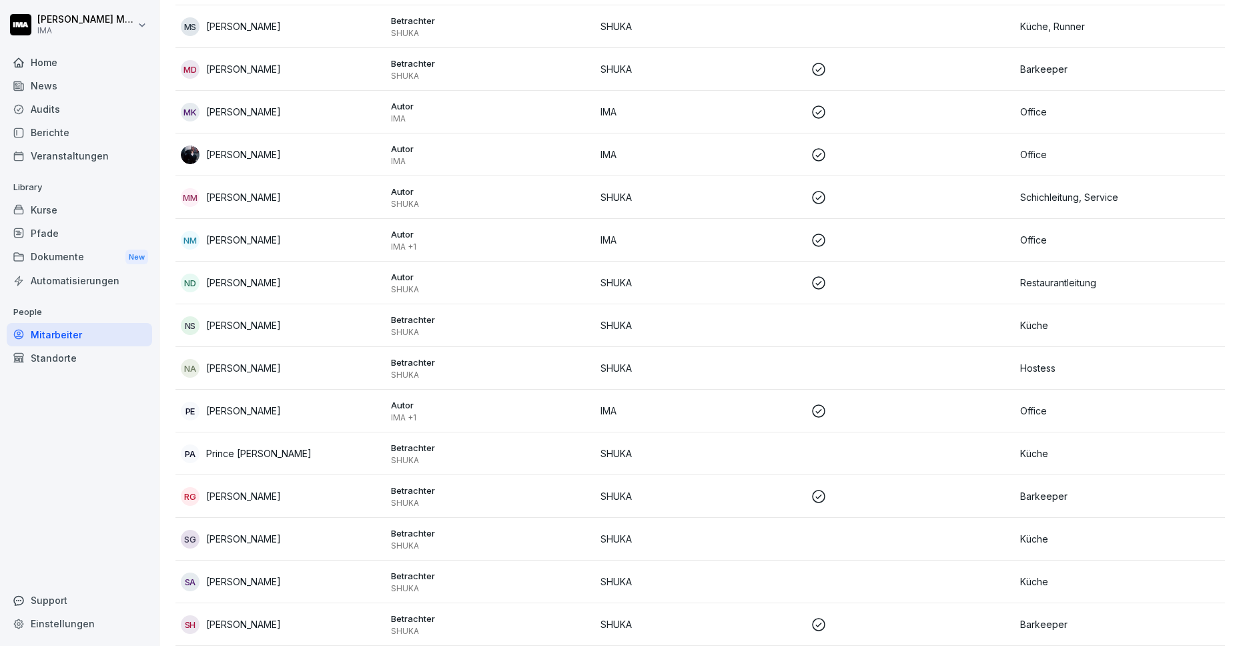
scroll to position [1383, 0]
click at [671, 420] on td "IMA" at bounding box center [700, 412] width 210 height 43
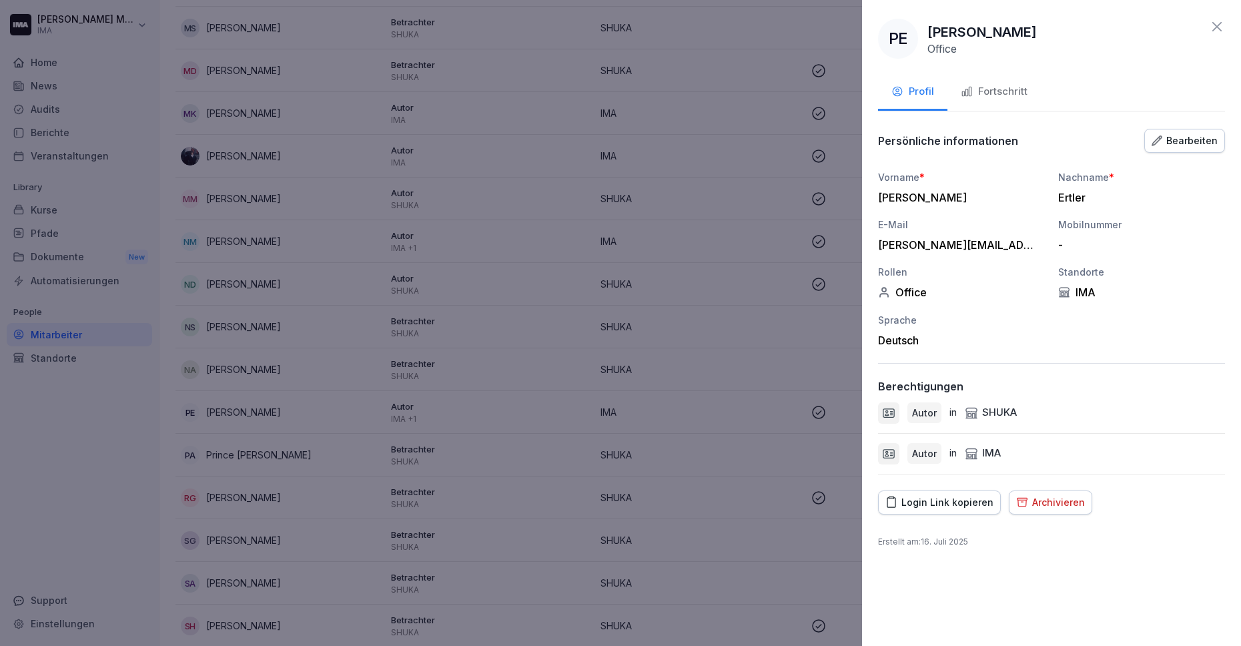
click at [1215, 25] on icon at bounding box center [1217, 27] width 16 height 16
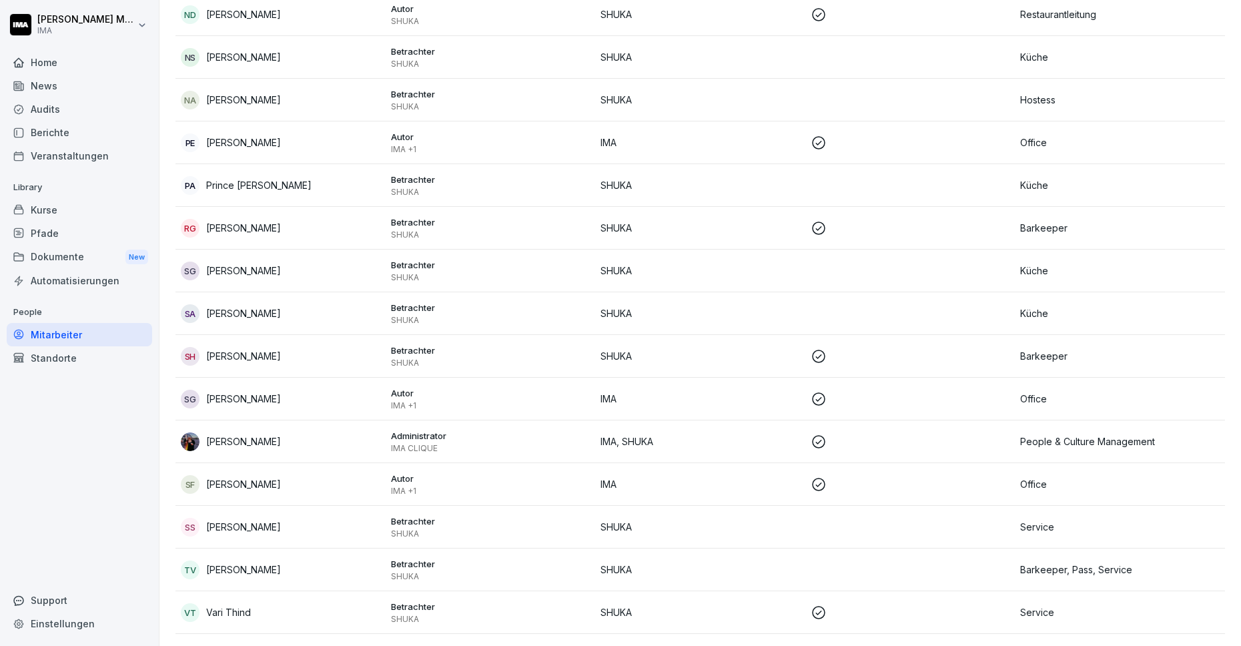
scroll to position [1654, 0]
click at [692, 395] on p "IMA" at bounding box center [701, 397] width 200 height 14
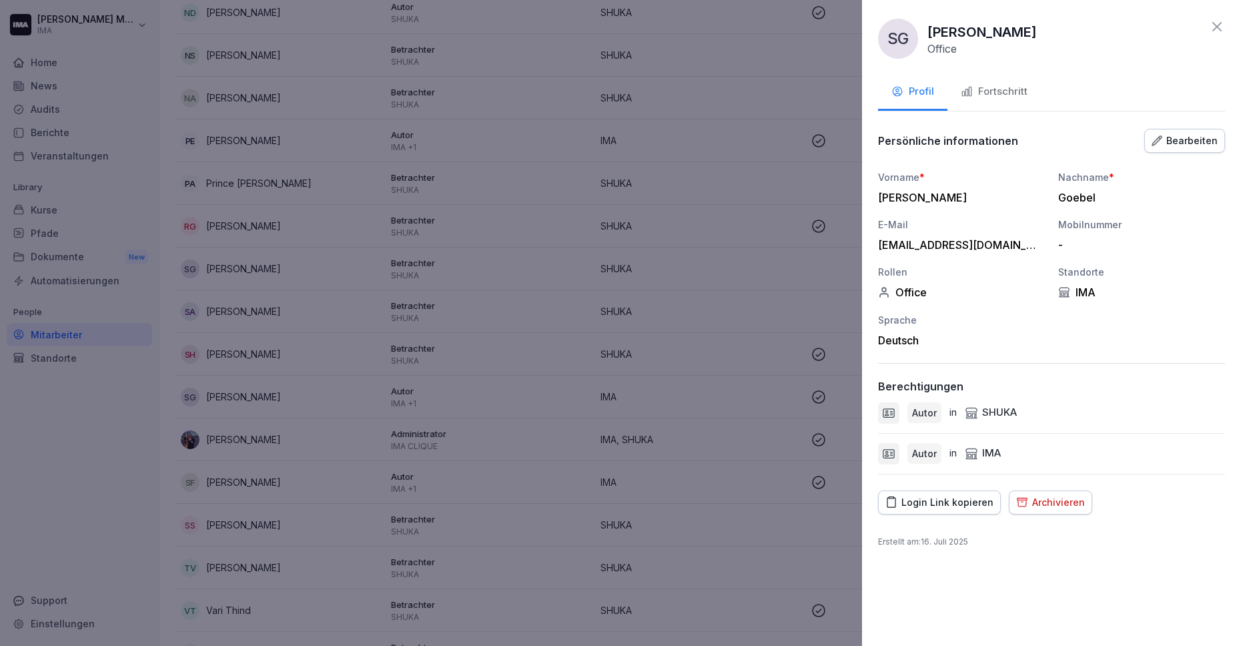
click at [1222, 25] on icon at bounding box center [1217, 27] width 16 height 16
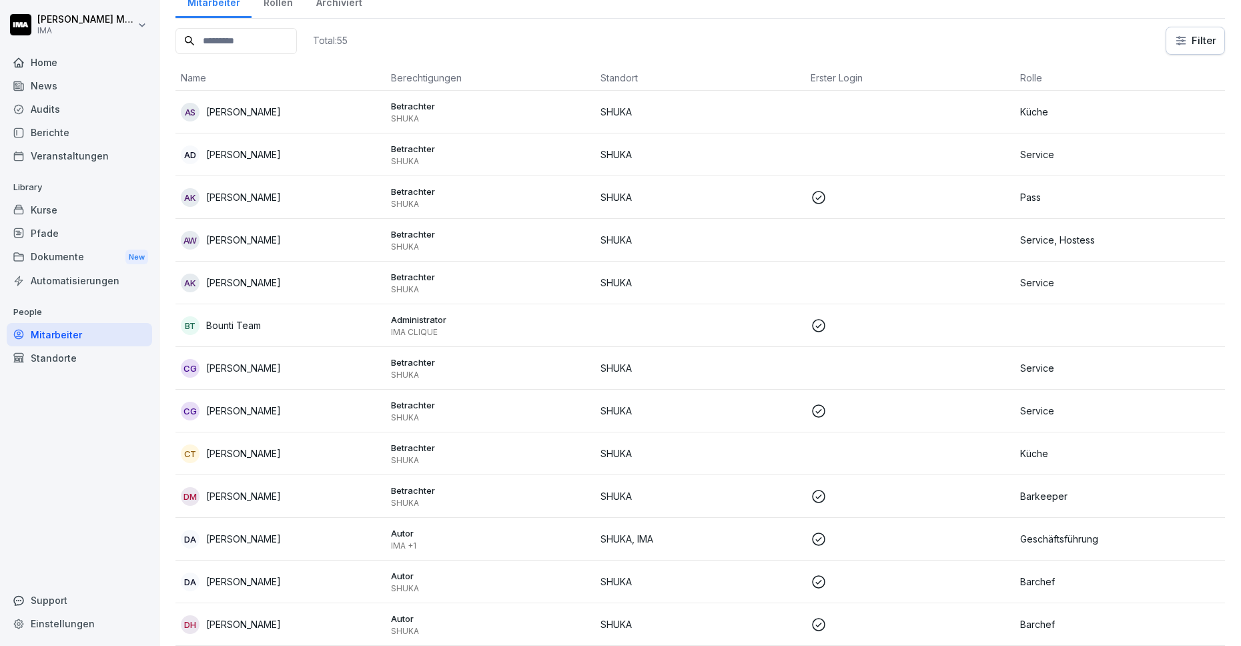
scroll to position [0, 0]
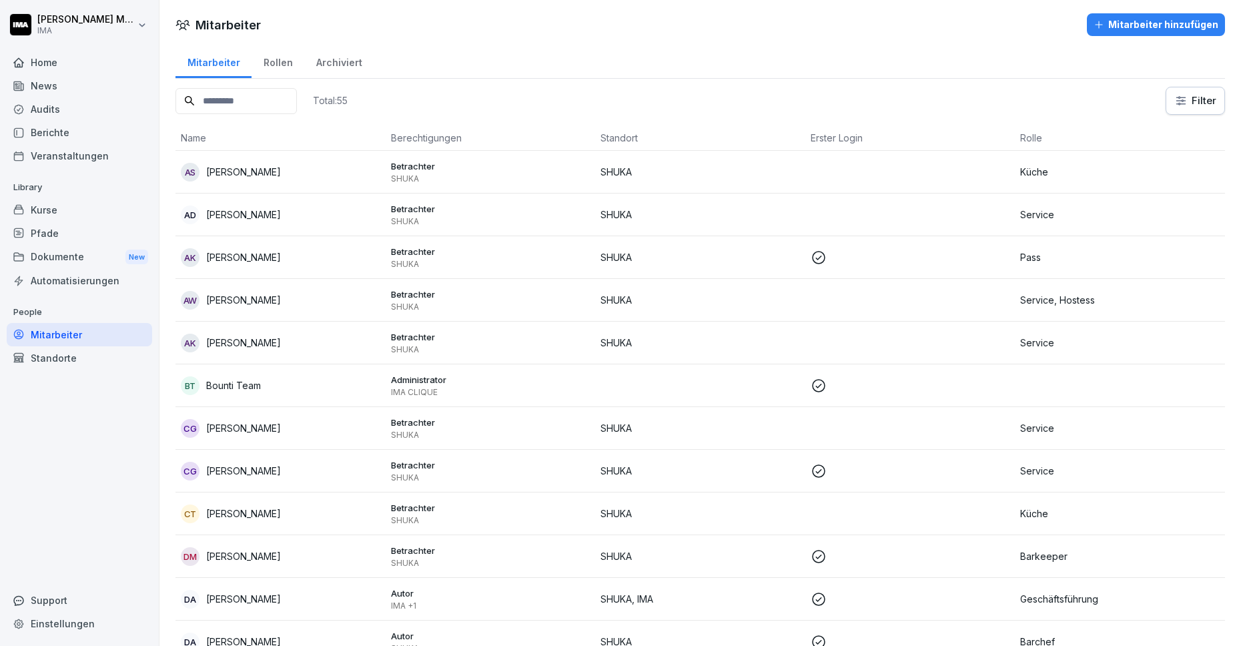
click at [79, 153] on div "Veranstaltungen" at bounding box center [79, 155] width 145 height 23
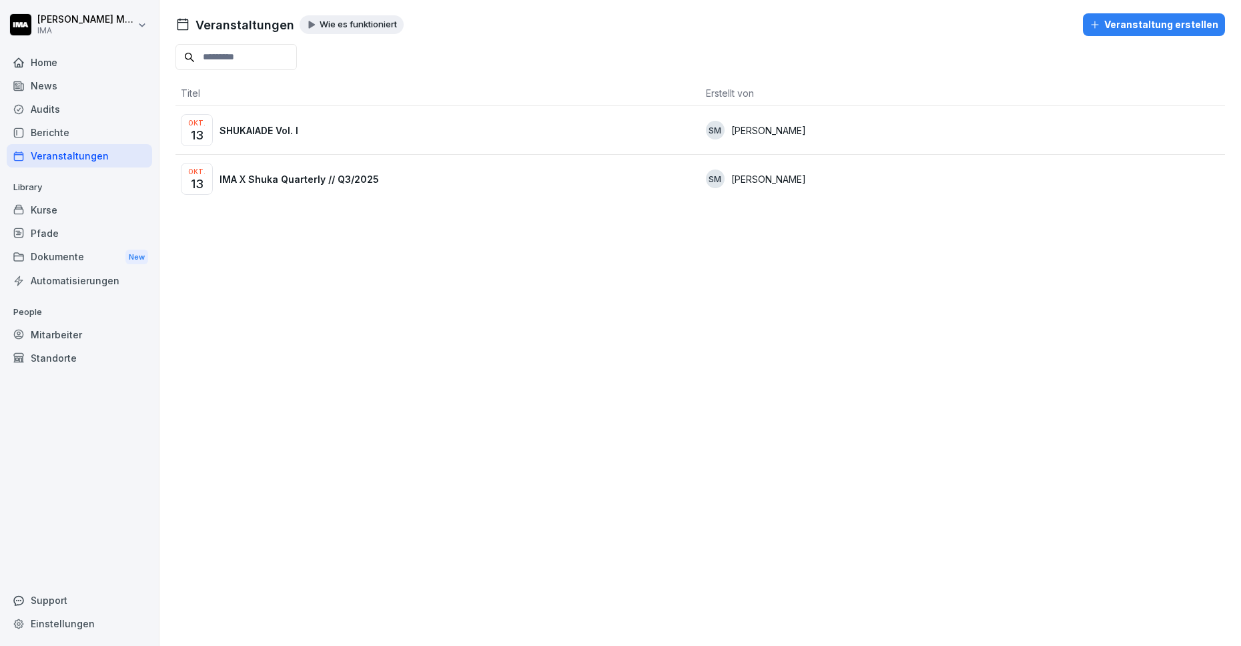
click at [68, 57] on div "Home" at bounding box center [79, 62] width 145 height 23
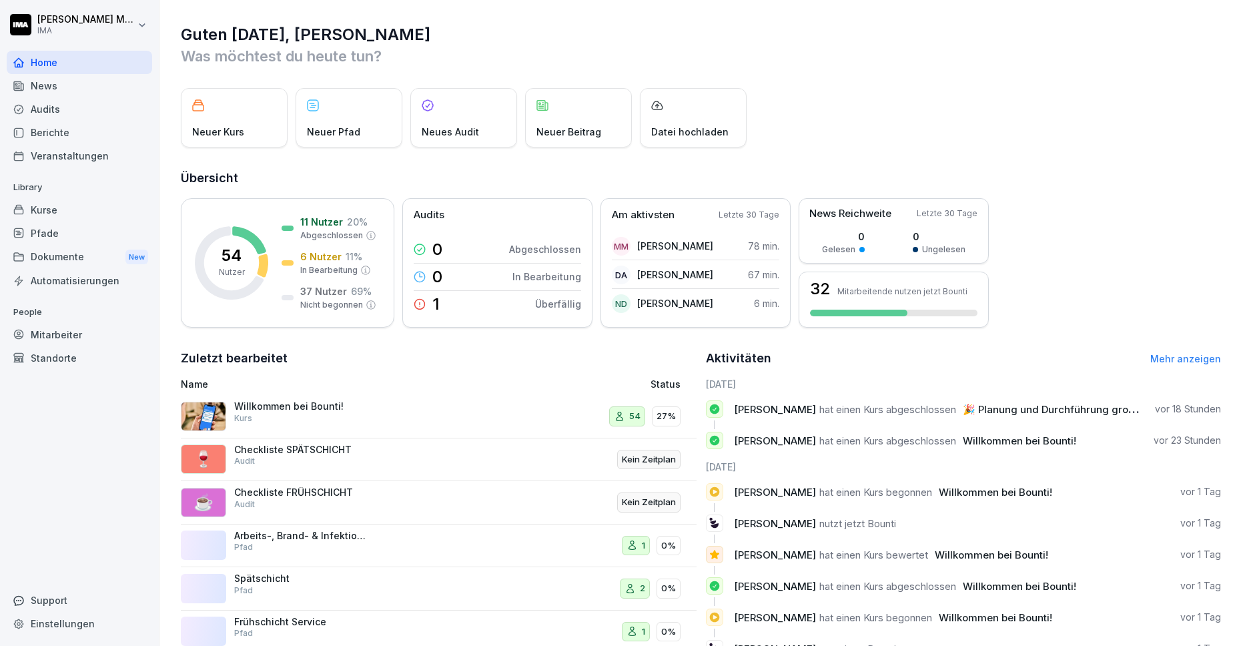
click at [724, 61] on p "Was möchtest du heute tun?" at bounding box center [701, 55] width 1040 height 21
